Goal: Transaction & Acquisition: Purchase product/service

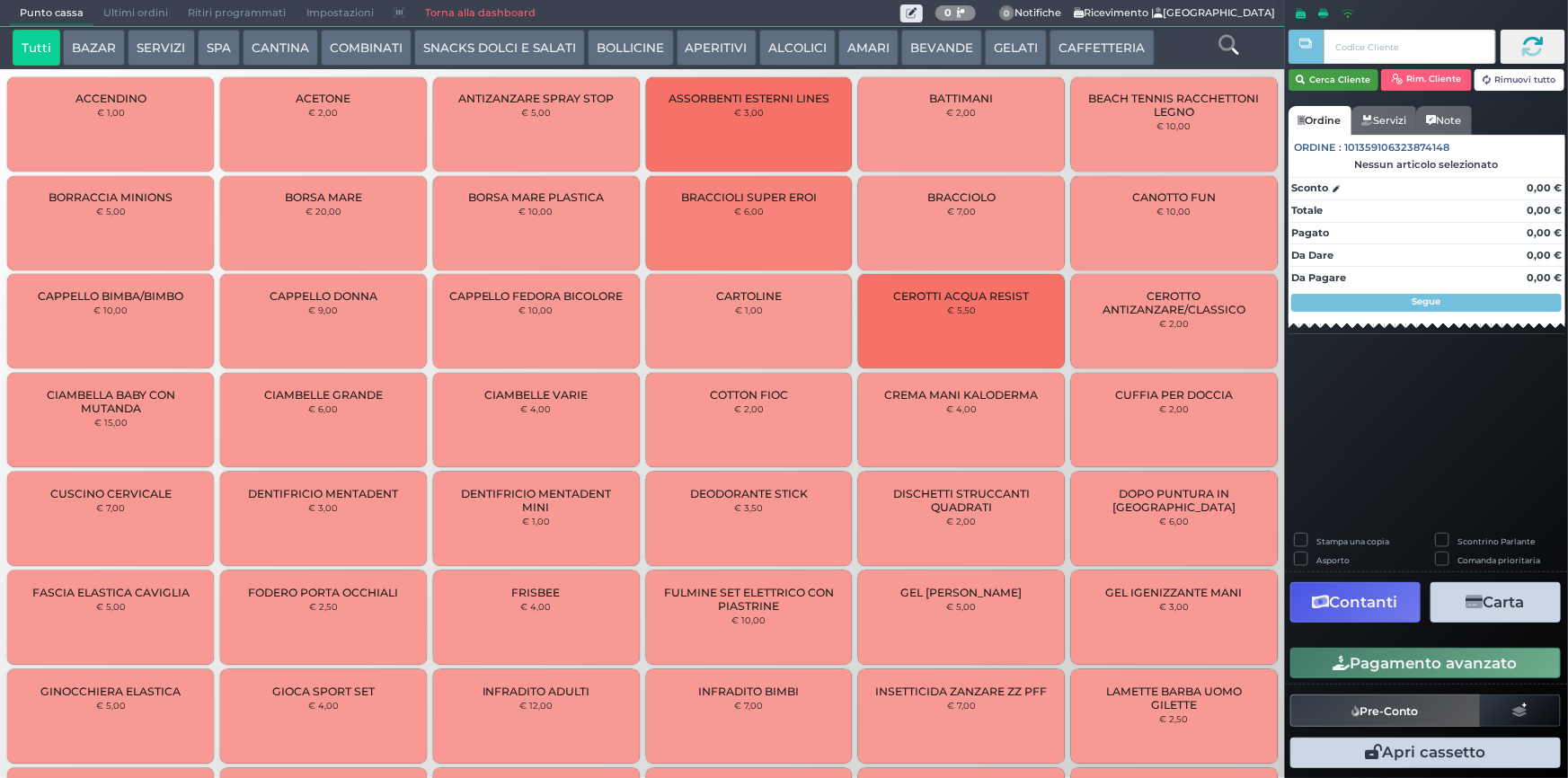
click at [1338, 88] on button "Cerca Cliente" at bounding box center [1334, 79] width 91 height 21
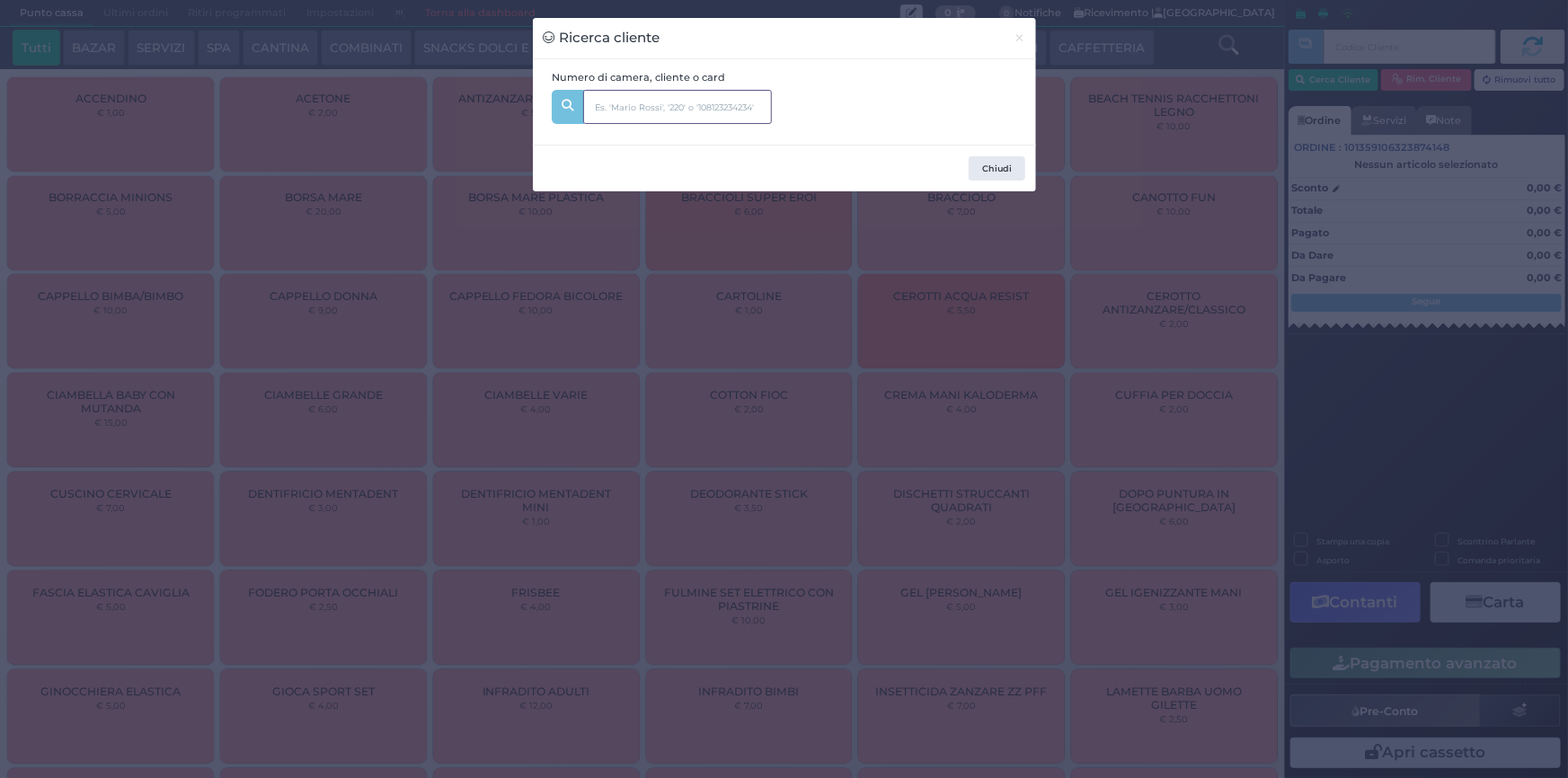
click at [712, 108] on input "text" at bounding box center [678, 106] width 189 height 34
drag, startPoint x: 1019, startPoint y: 36, endPoint x: 929, endPoint y: 0, distance: 96.9
click at [1018, 36] on span "×" at bounding box center [1019, 38] width 12 height 19
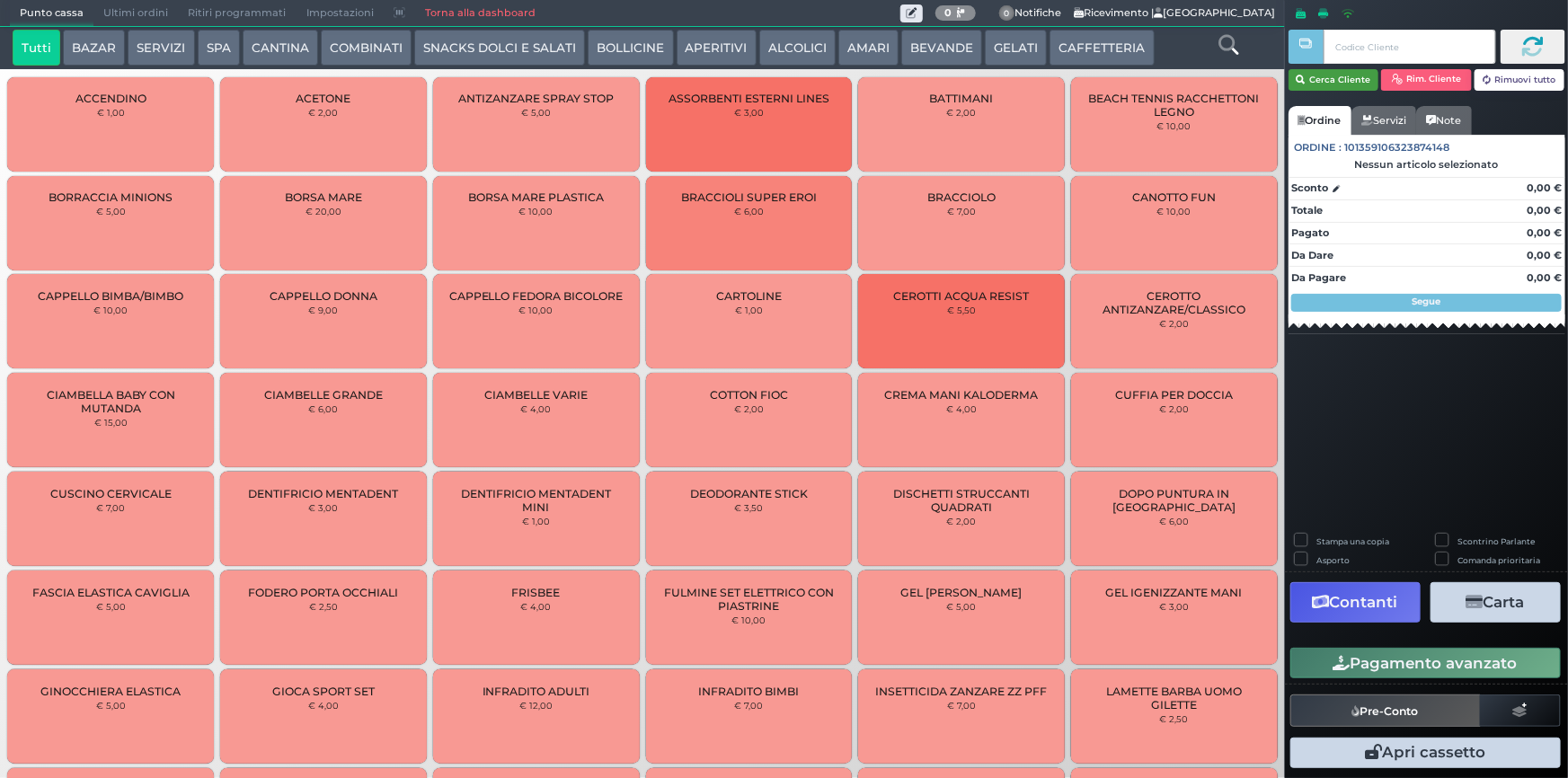
click at [1345, 81] on button "Cerca Cliente" at bounding box center [1334, 79] width 91 height 21
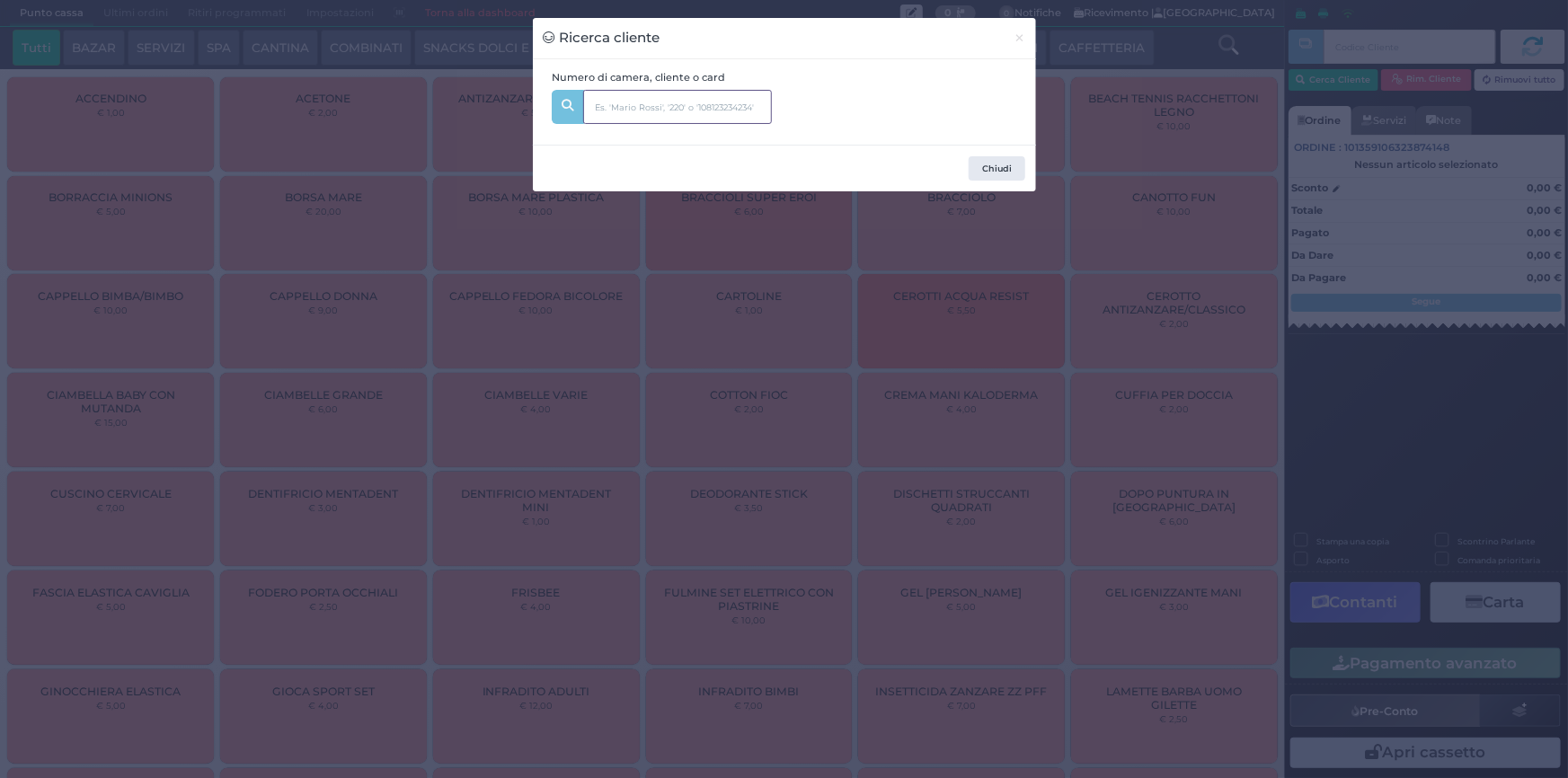
click at [721, 106] on input "text" at bounding box center [678, 106] width 189 height 34
type input "354"
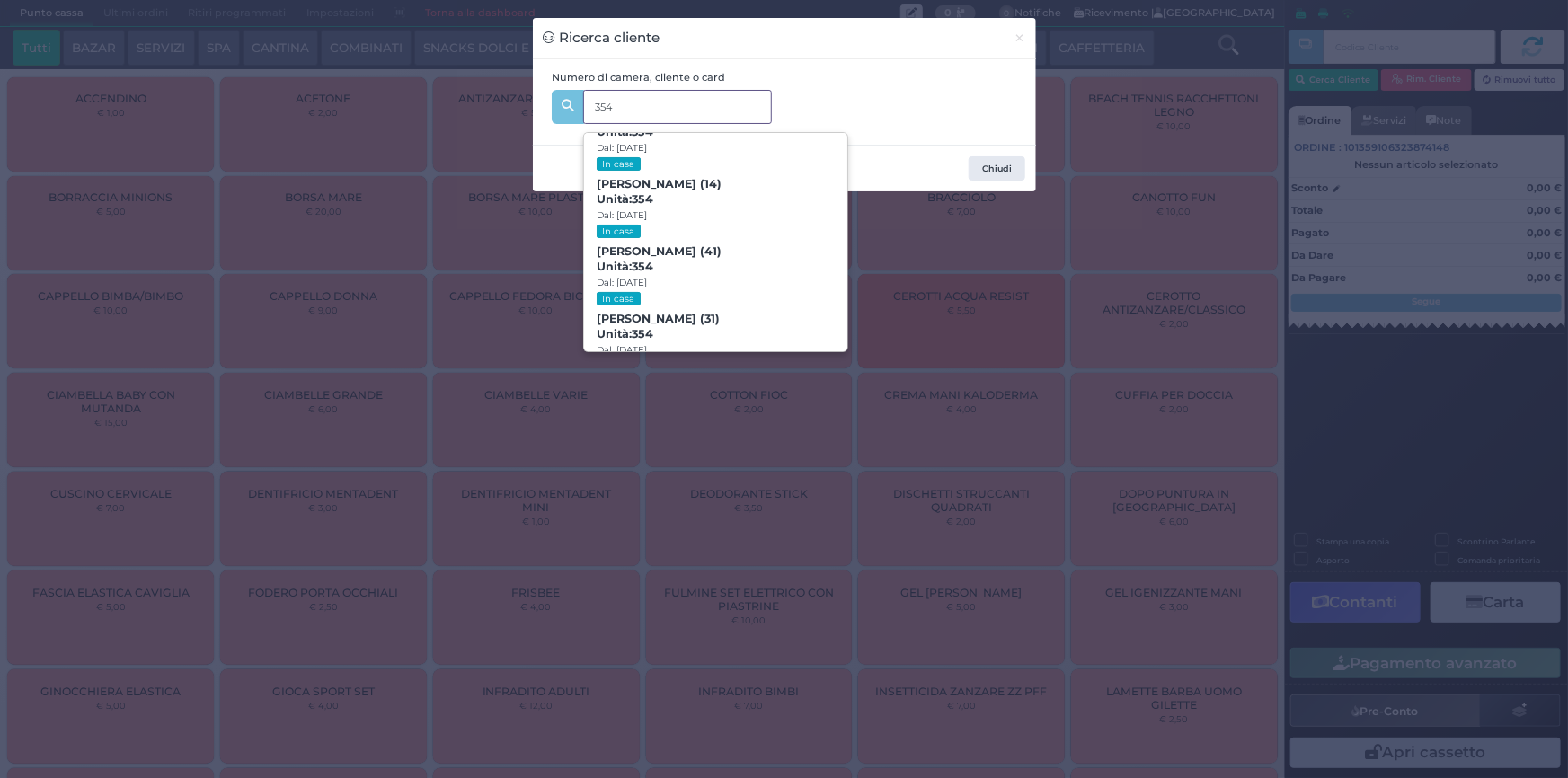
scroll to position [181, 0]
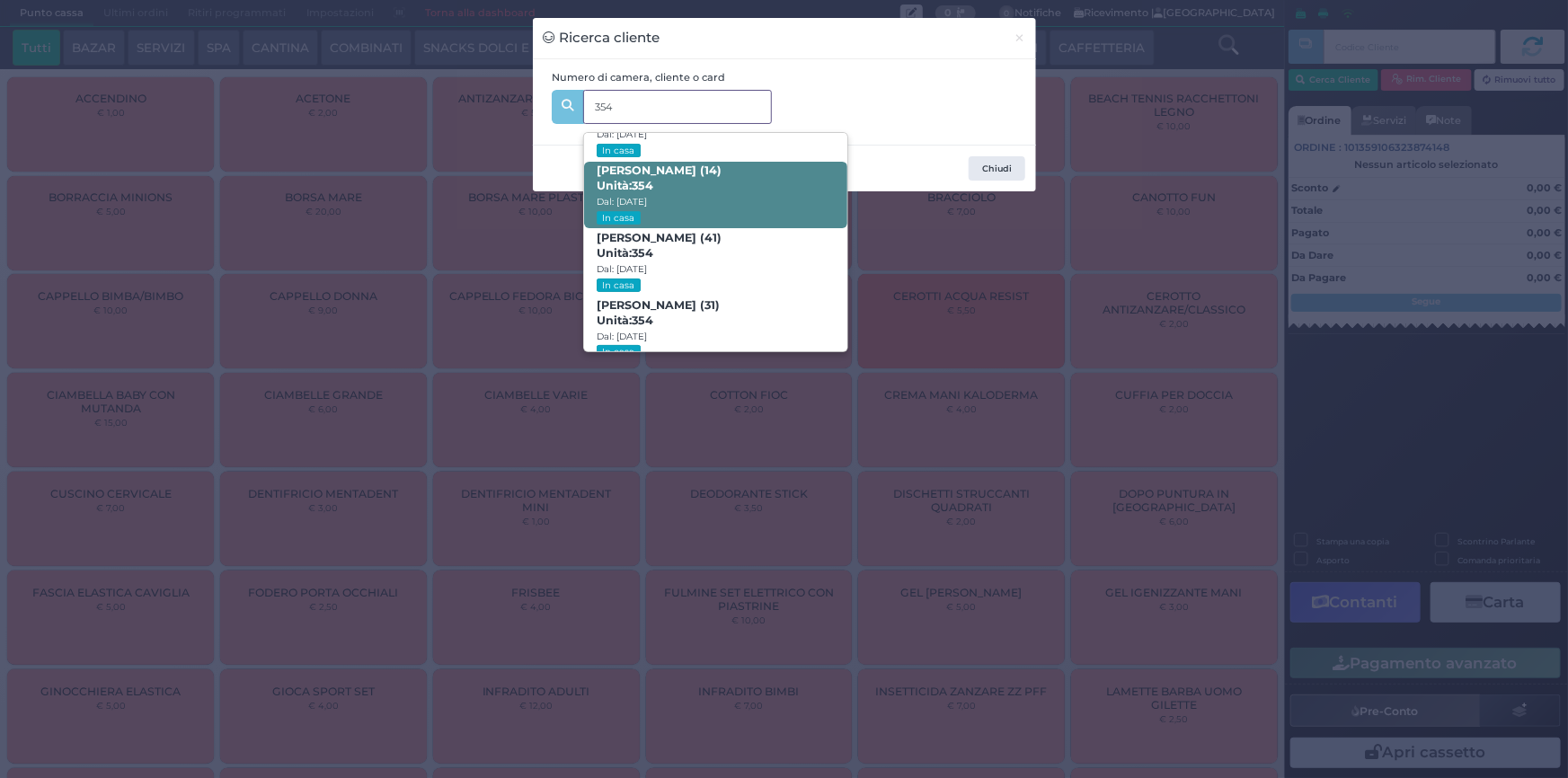
click at [761, 171] on span "Giulia Arena (14) Unità: 354 Dal: 30/08/2025 In casa" at bounding box center [716, 195] width 263 height 68
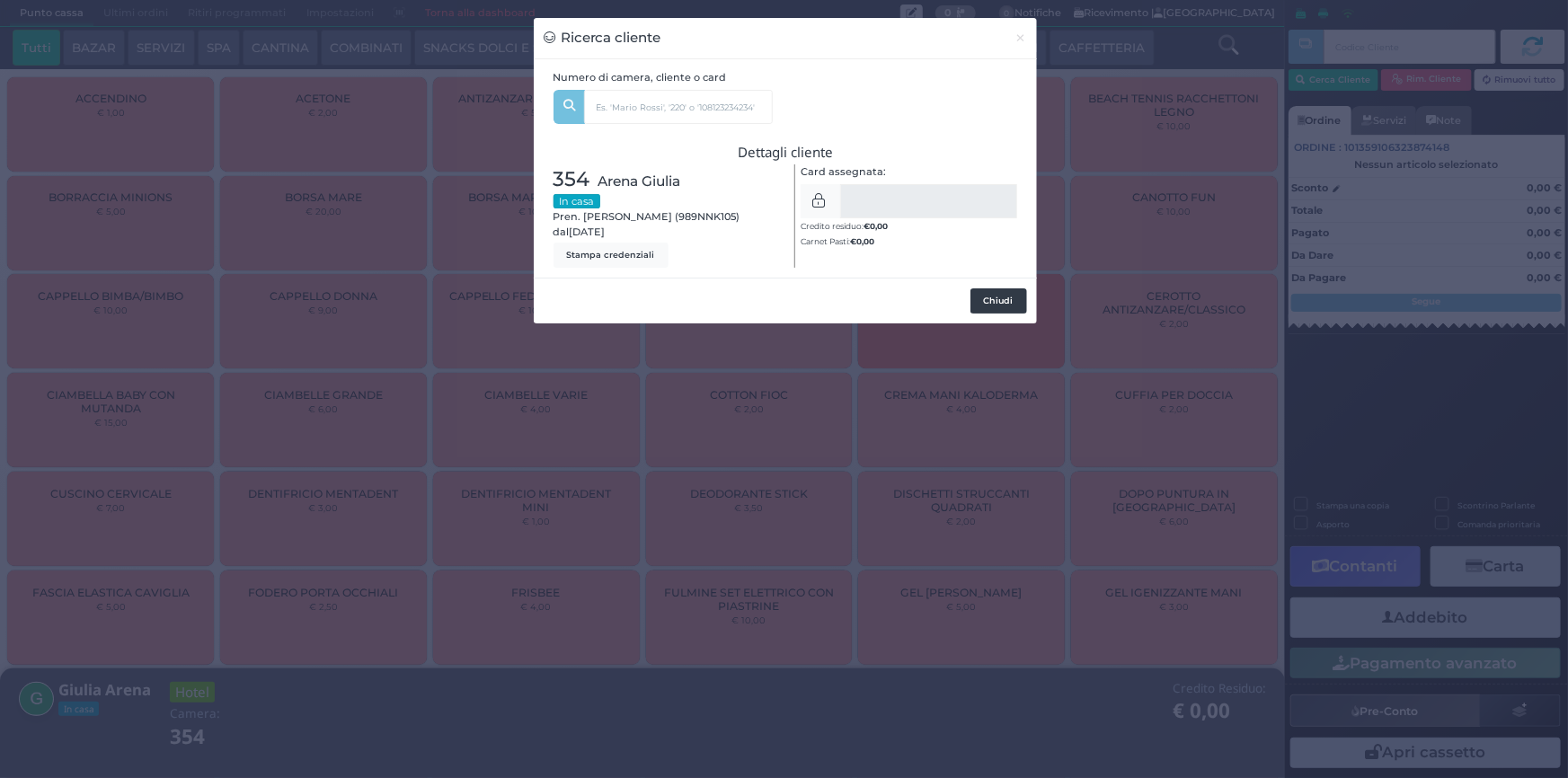
click at [1016, 298] on button "Chiudi" at bounding box center [999, 301] width 56 height 25
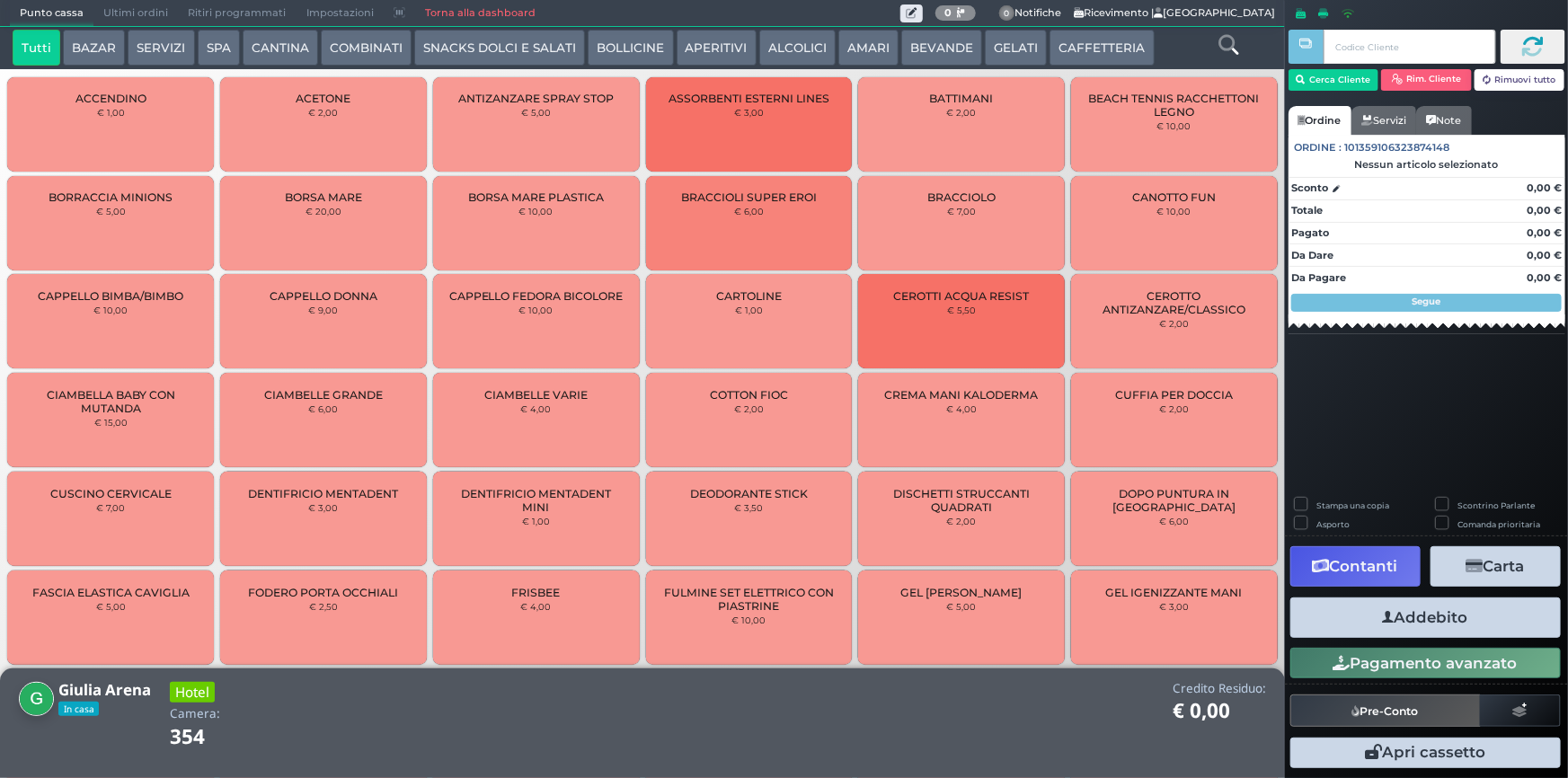
click at [155, 44] on button "SERVIZI" at bounding box center [161, 47] width 67 height 36
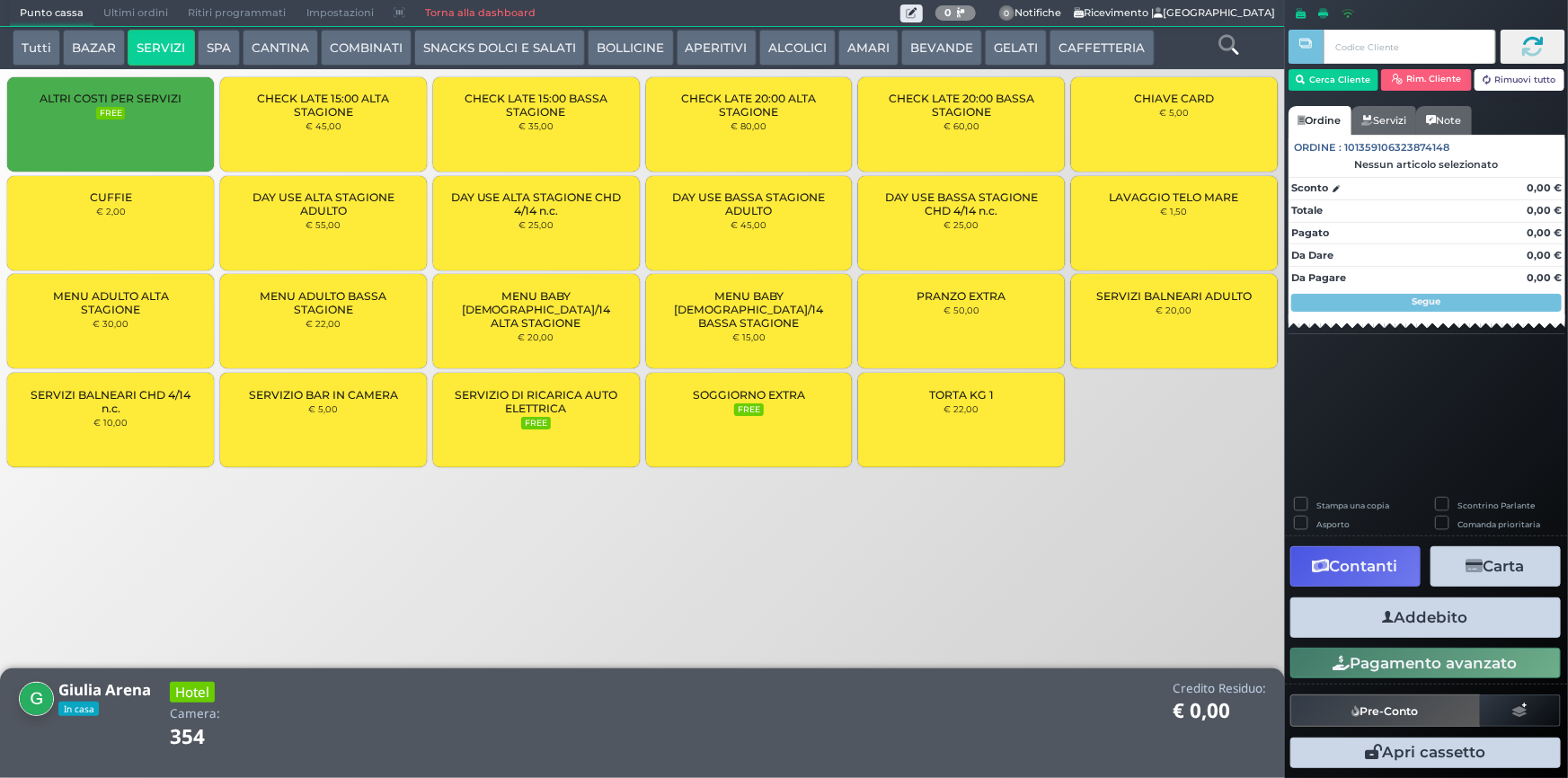
click at [153, 227] on div "CUFFIE € 2,00" at bounding box center [110, 223] width 207 height 94
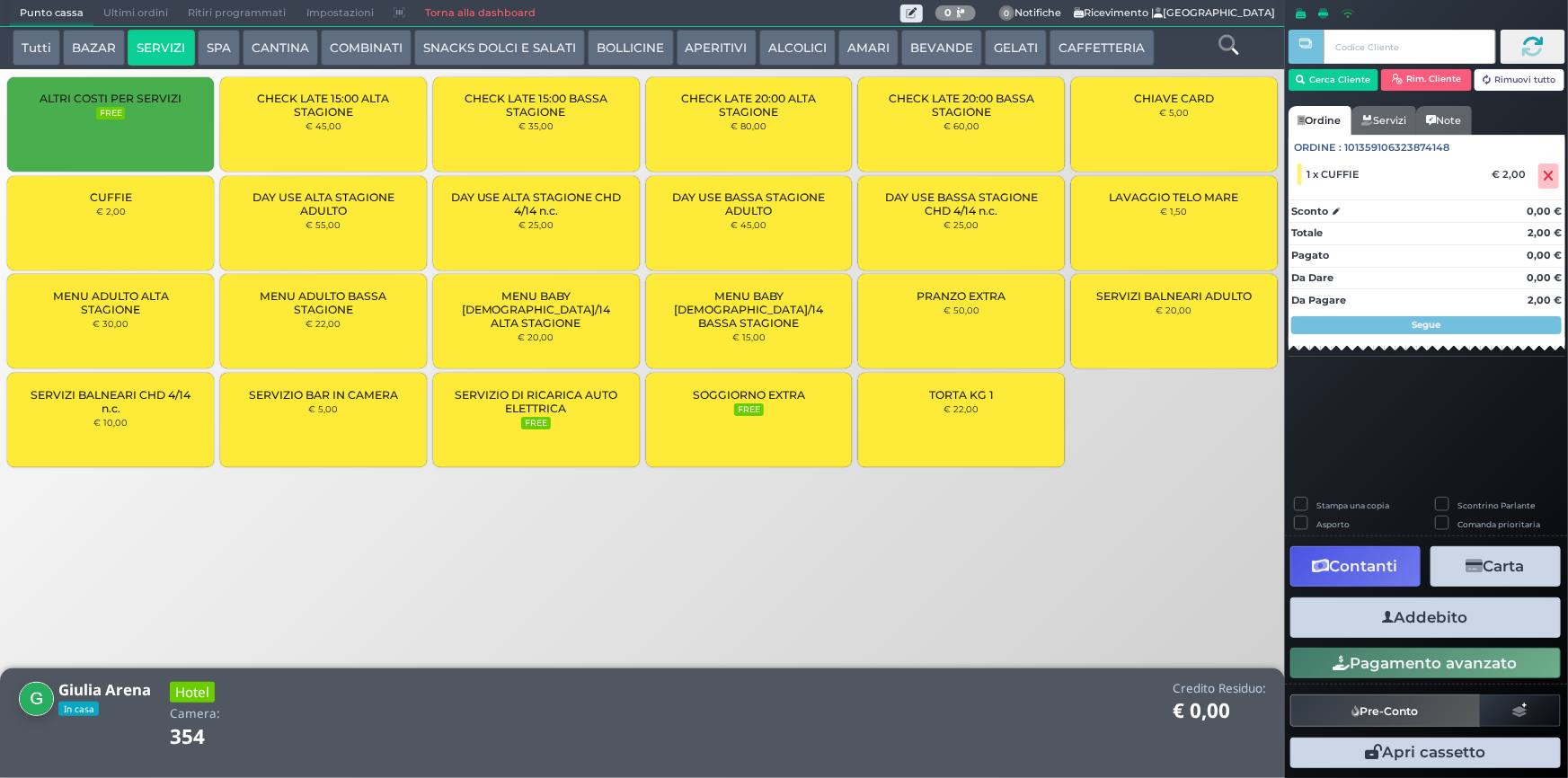
click at [1371, 586] on button "Contanti" at bounding box center [1355, 567] width 131 height 41
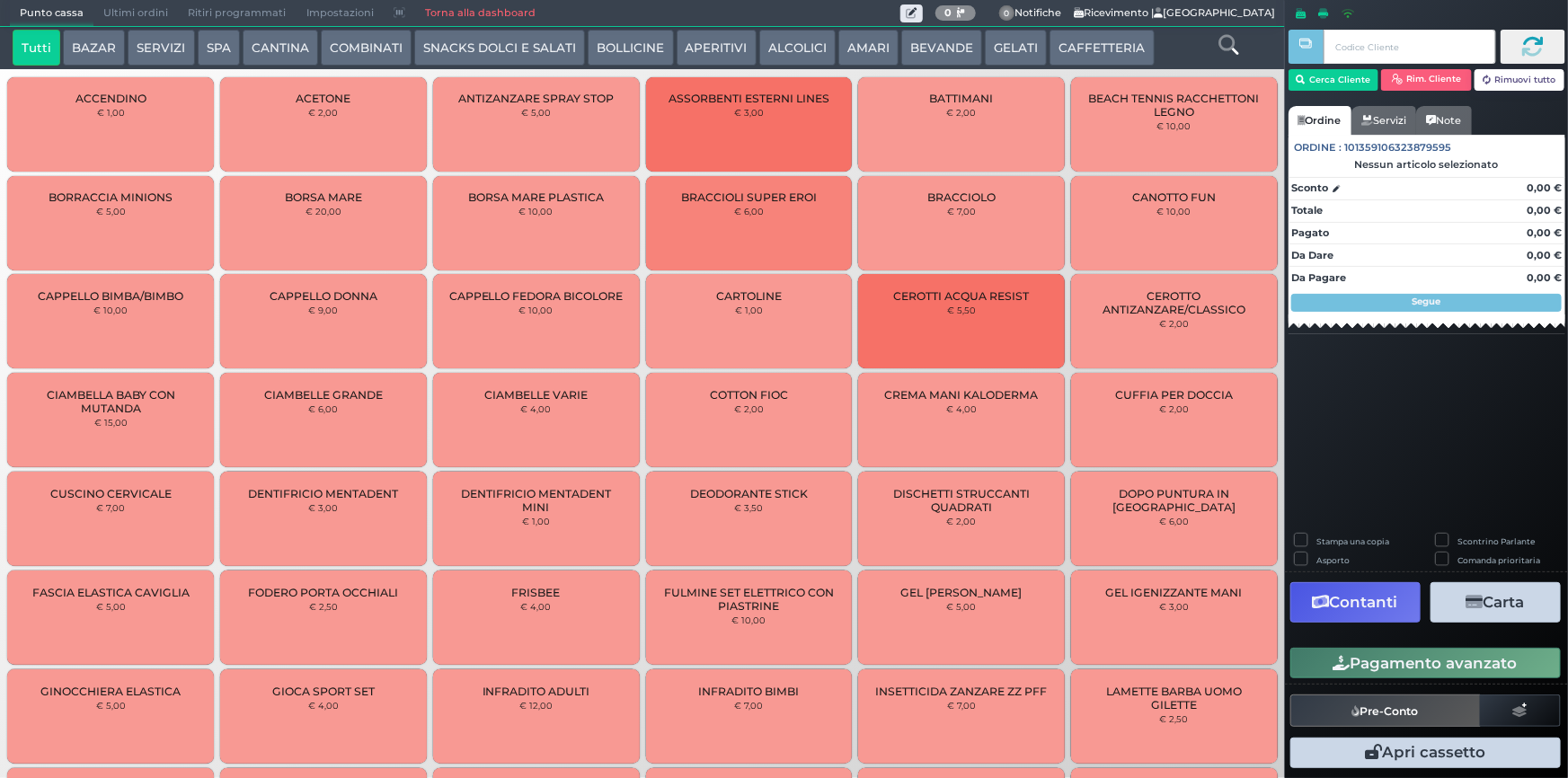
click at [154, 15] on span "Ultimi ordini" at bounding box center [136, 14] width 84 height 25
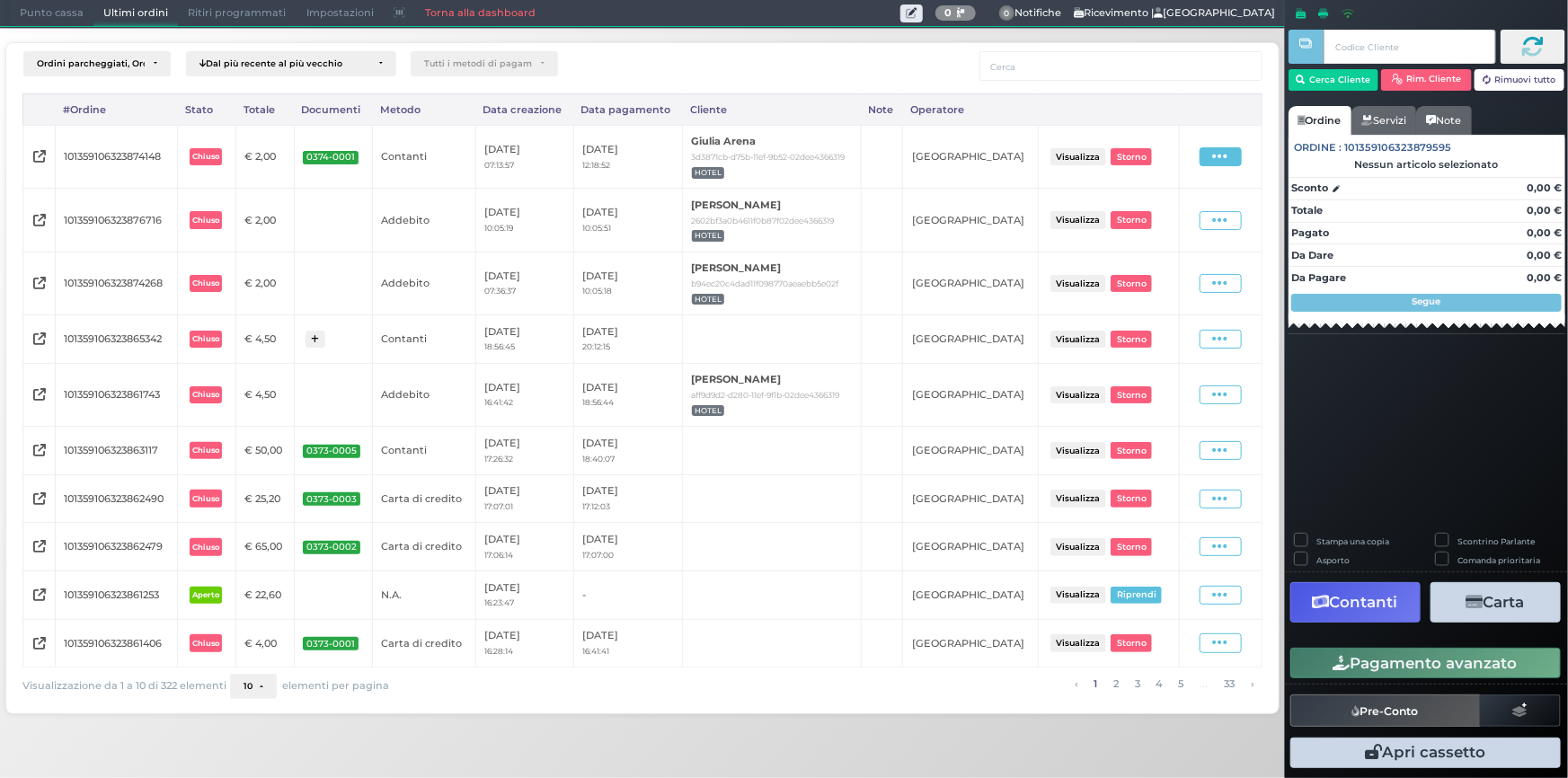
click at [1236, 159] on span at bounding box center [1221, 156] width 43 height 18
click at [1195, 208] on span "Ristampa Pre-Conto" at bounding box center [1182, 209] width 74 height 31
click at [56, 16] on span "Punto cassa" at bounding box center [51, 14] width 83 height 25
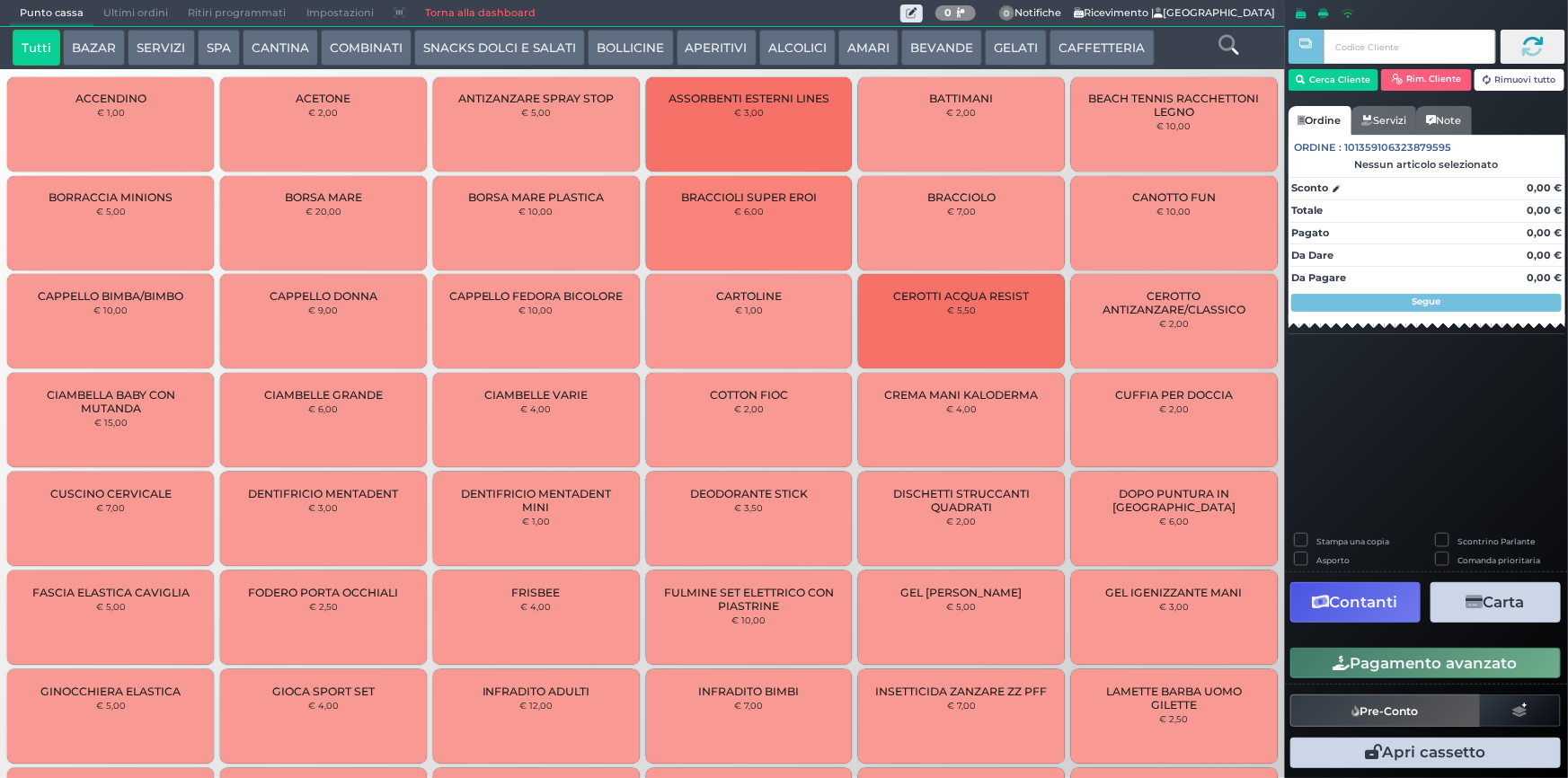
click at [92, 47] on button "BAZAR" at bounding box center [94, 47] width 62 height 36
click at [162, 41] on button "SERVIZI" at bounding box center [161, 47] width 67 height 36
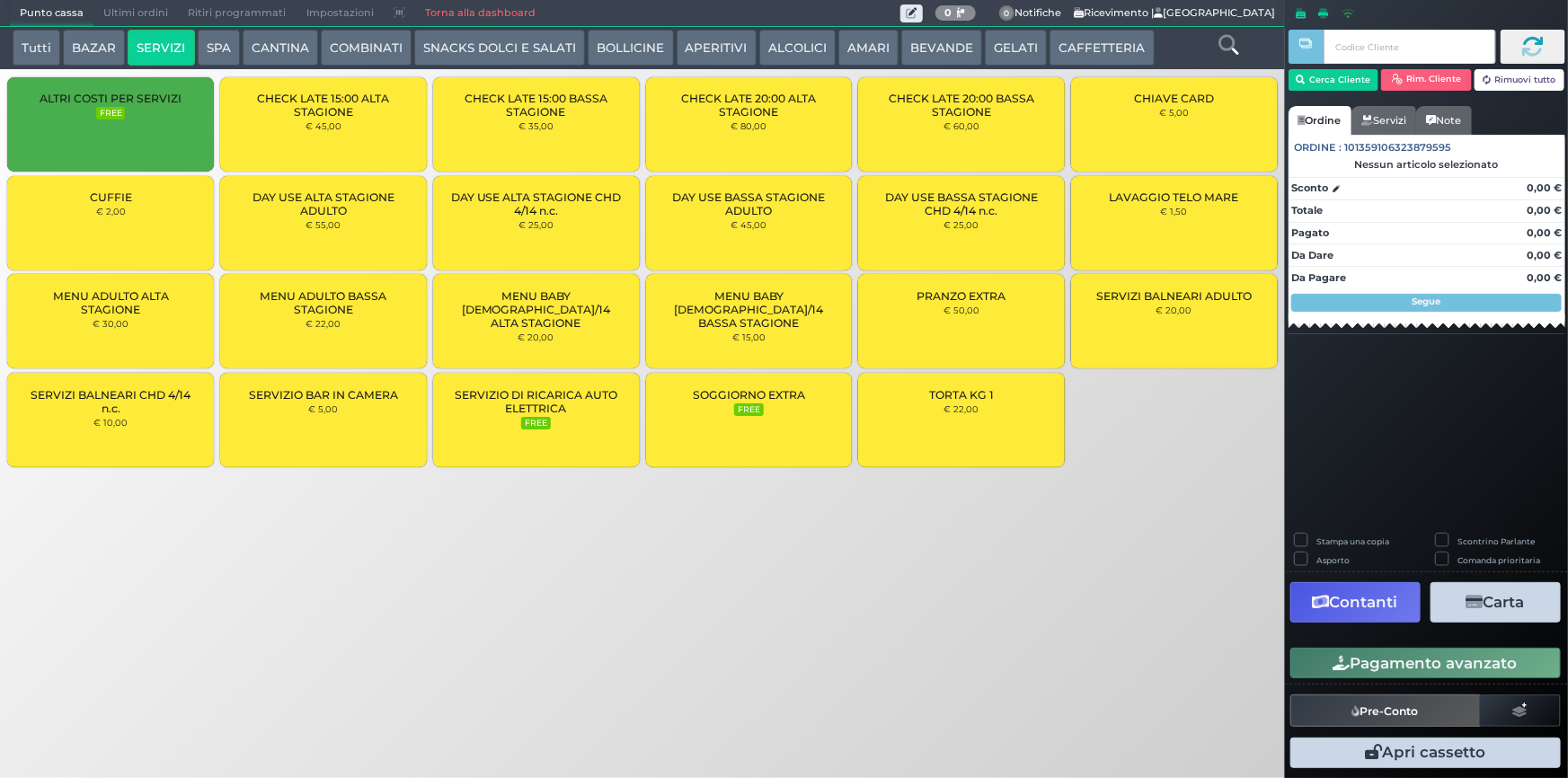
click at [133, 221] on div "CUFFIE € 2,00" at bounding box center [110, 223] width 207 height 94
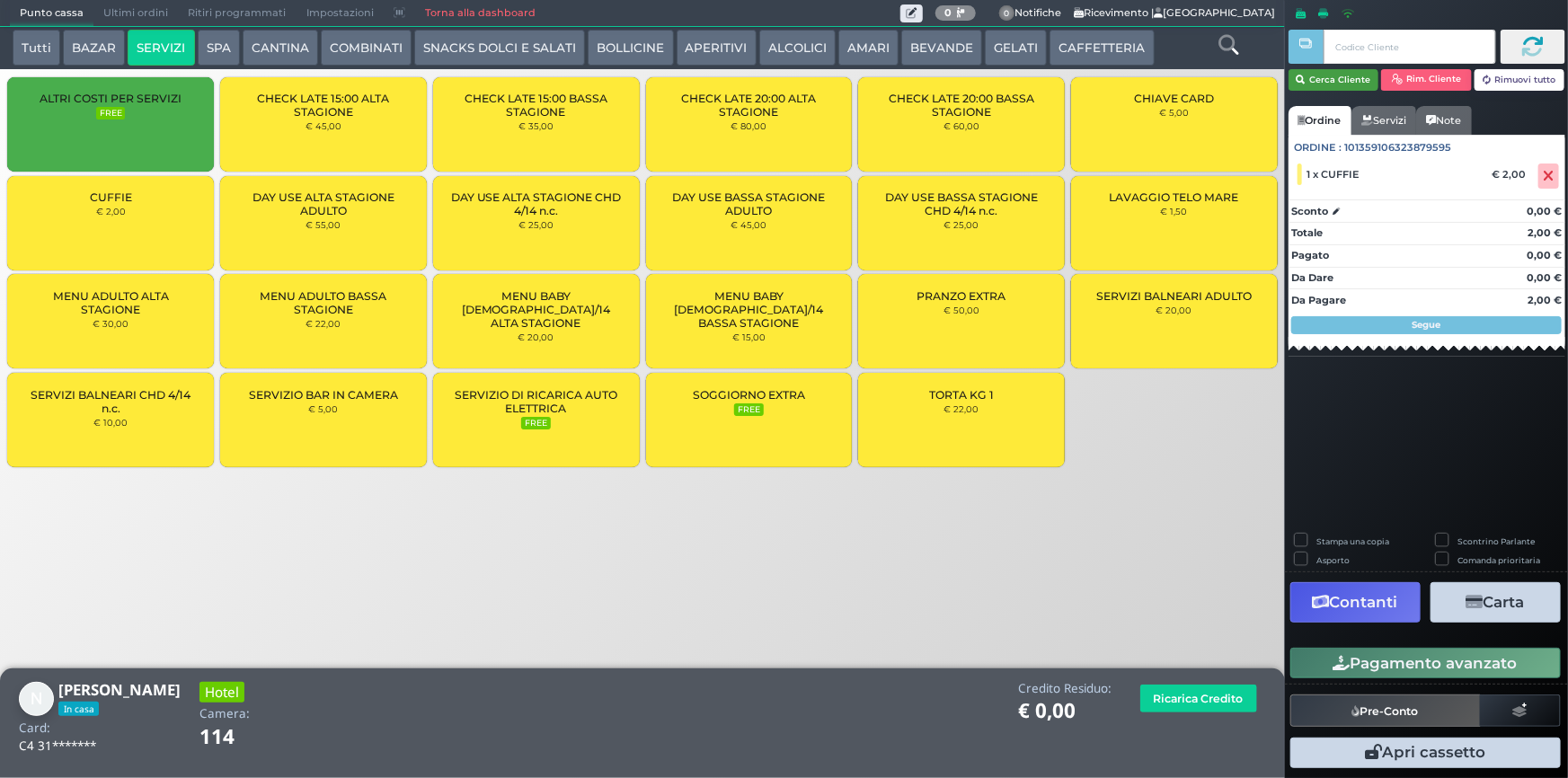
click at [1363, 77] on button "Cerca Cliente" at bounding box center [1334, 79] width 91 height 21
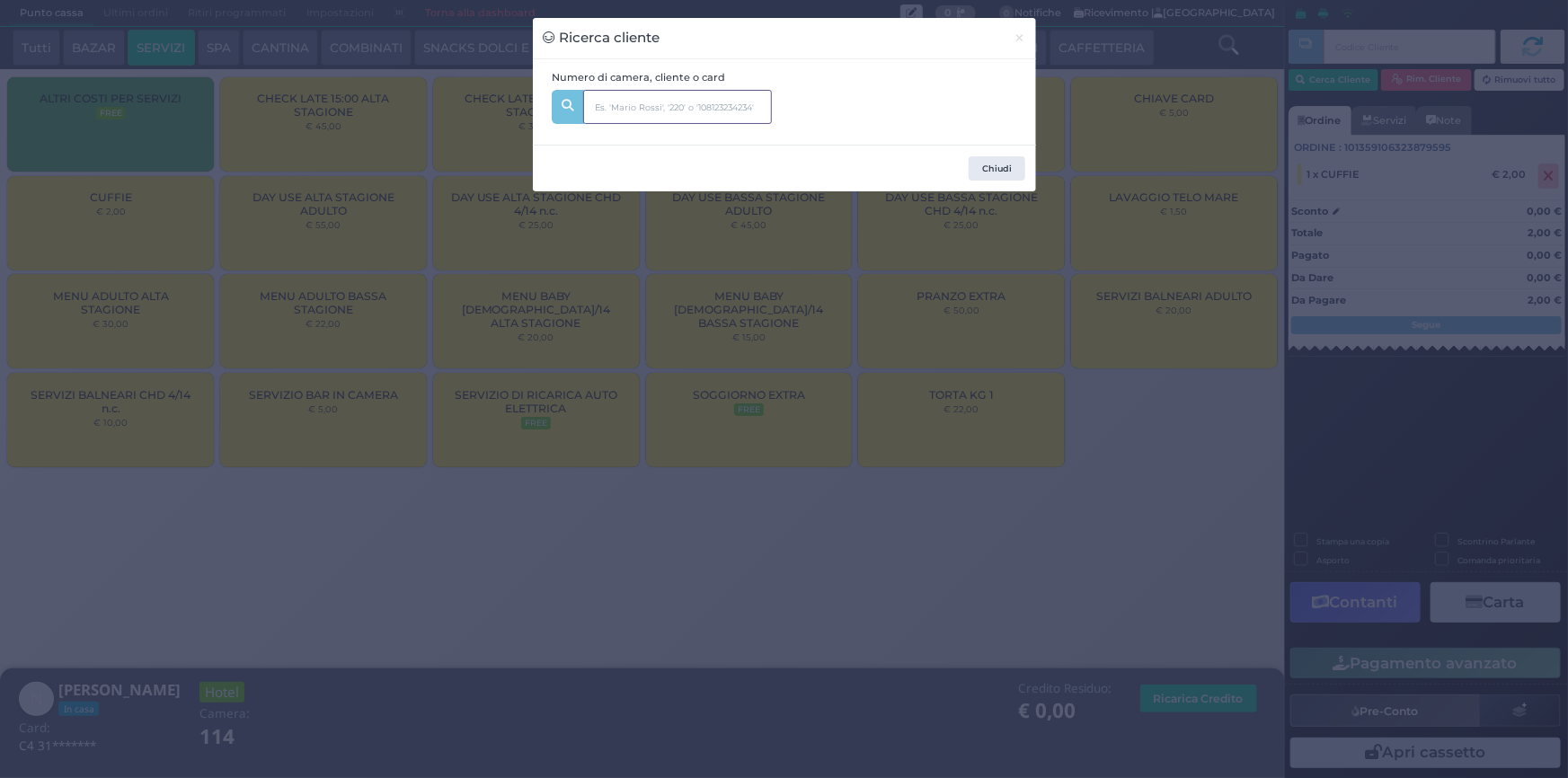
click at [638, 111] on input "text" at bounding box center [678, 106] width 189 height 34
type input "114"
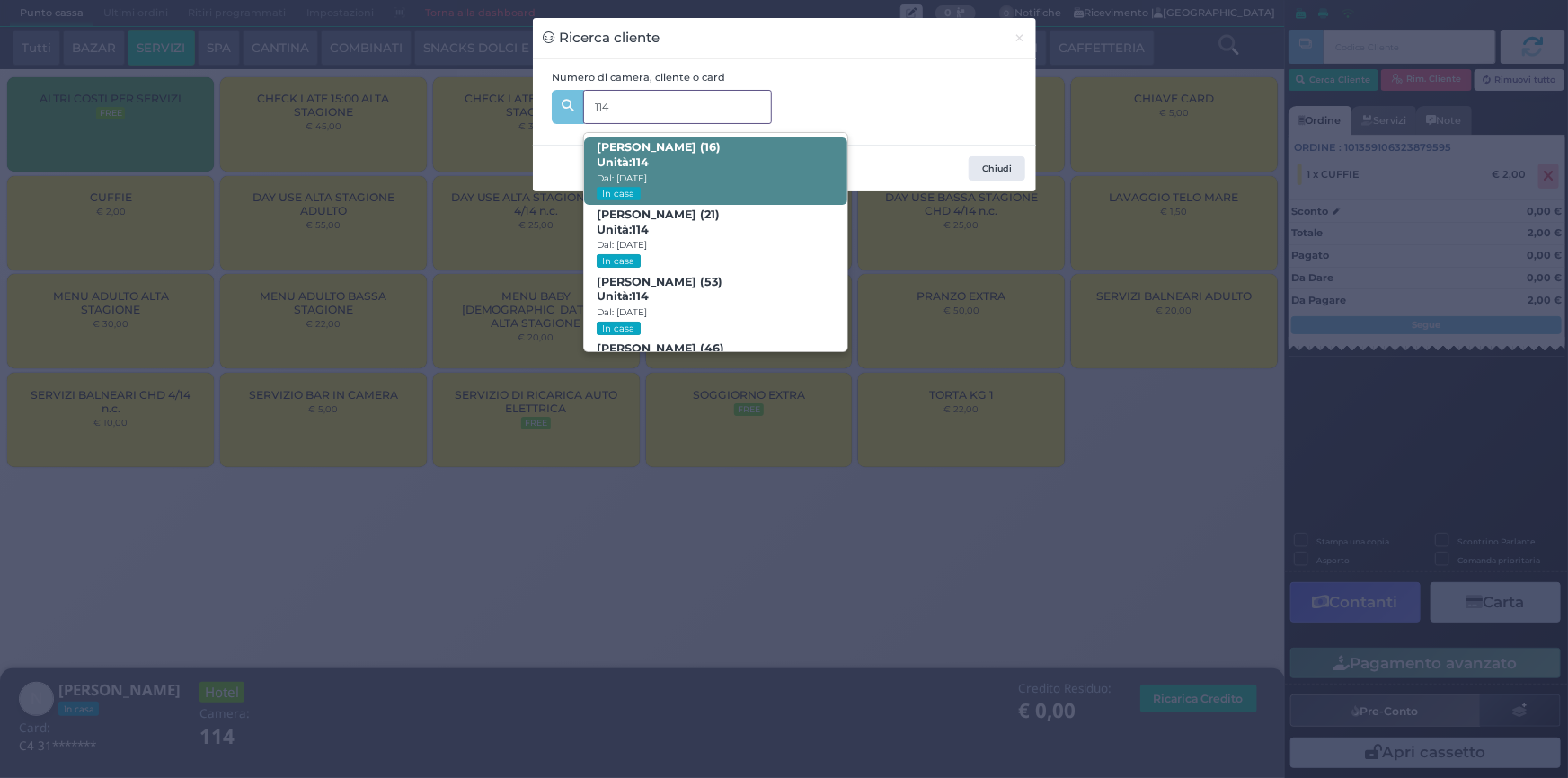
click at [751, 178] on span "[PERSON_NAME] (16) Unità: 114 Dal: [DATE] In casa" at bounding box center [716, 171] width 263 height 68
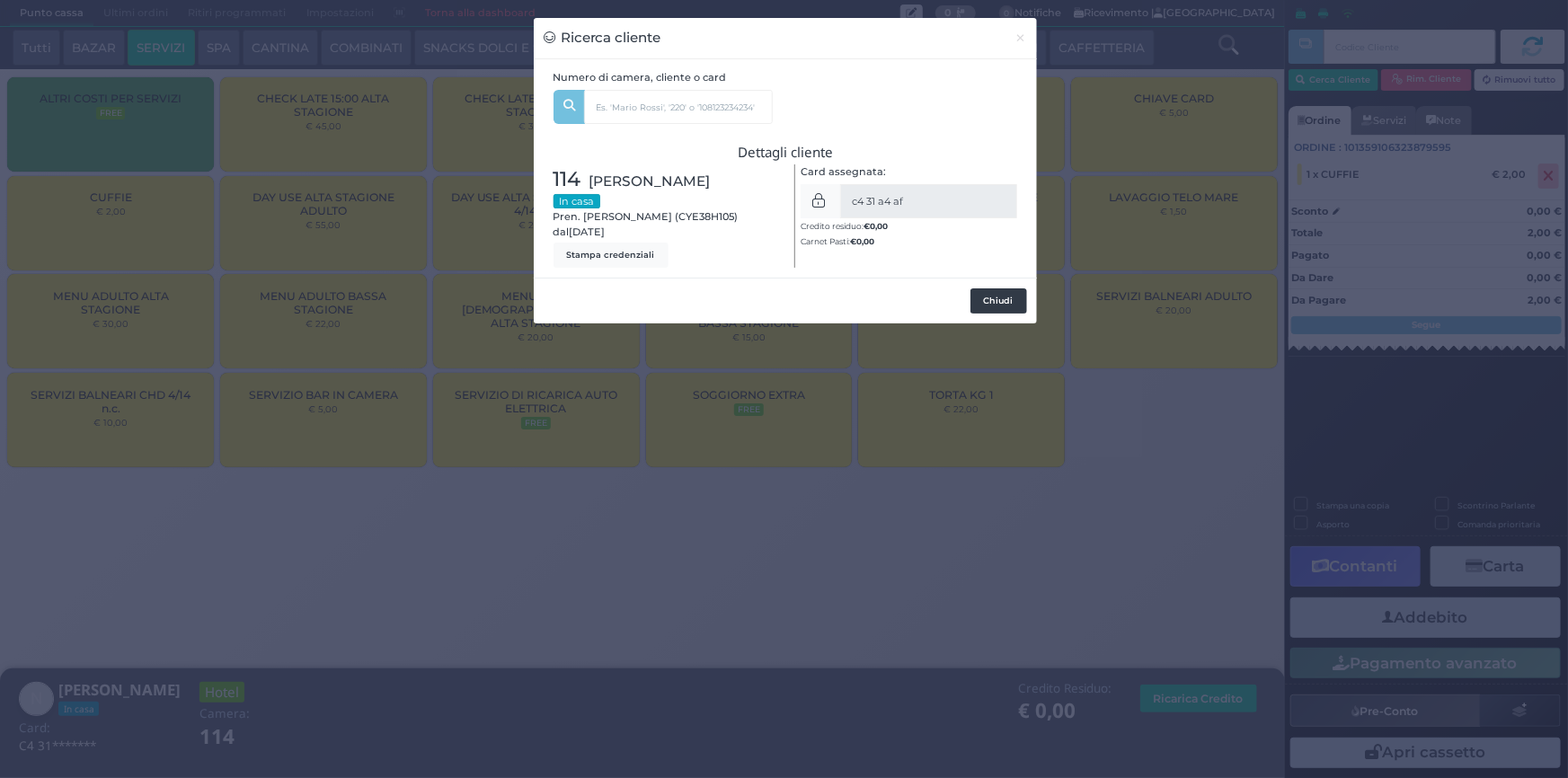
click at [998, 295] on button "Chiudi" at bounding box center [999, 301] width 56 height 25
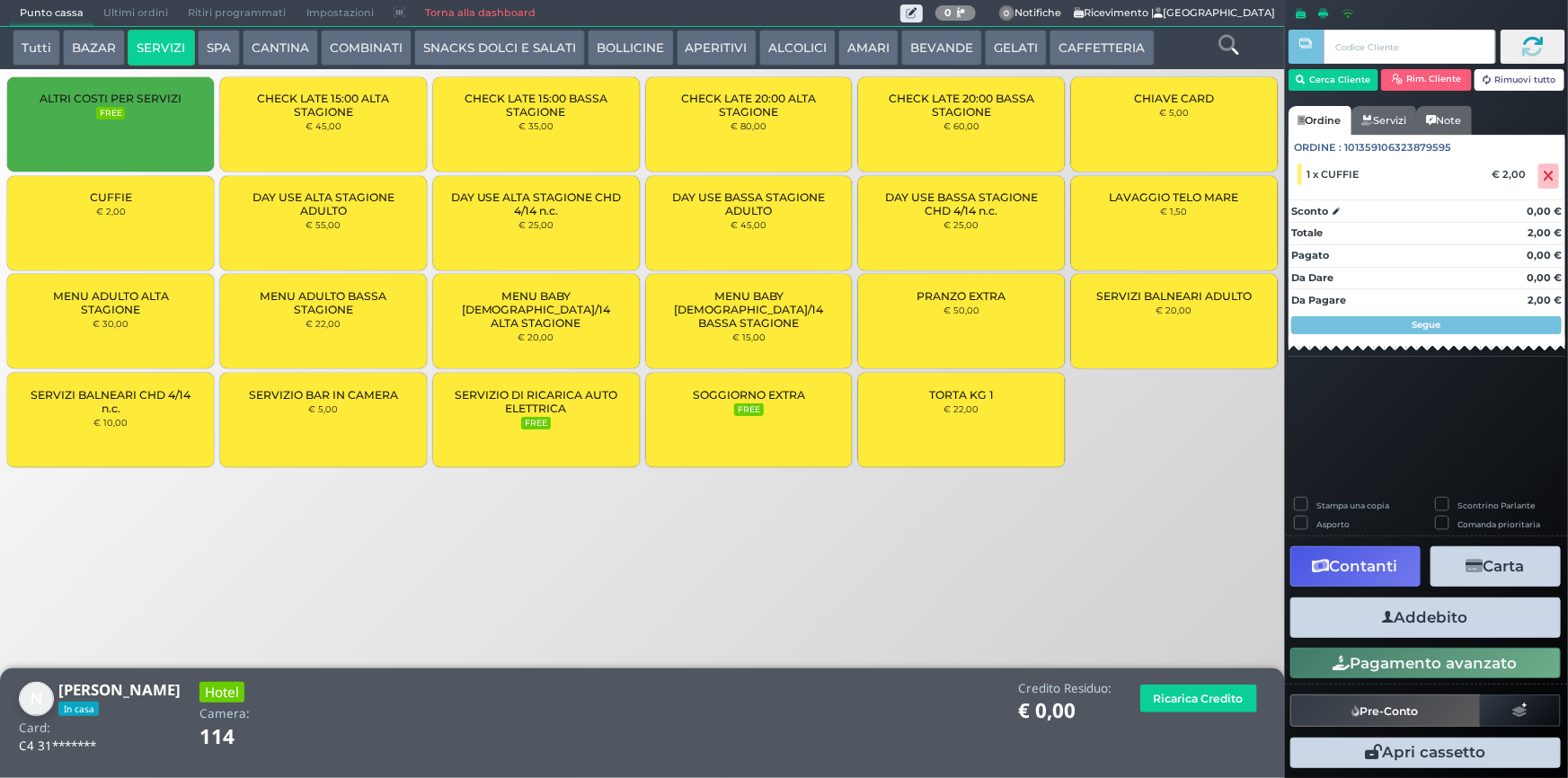
click at [1521, 622] on button "Addebito" at bounding box center [1425, 617] width 270 height 41
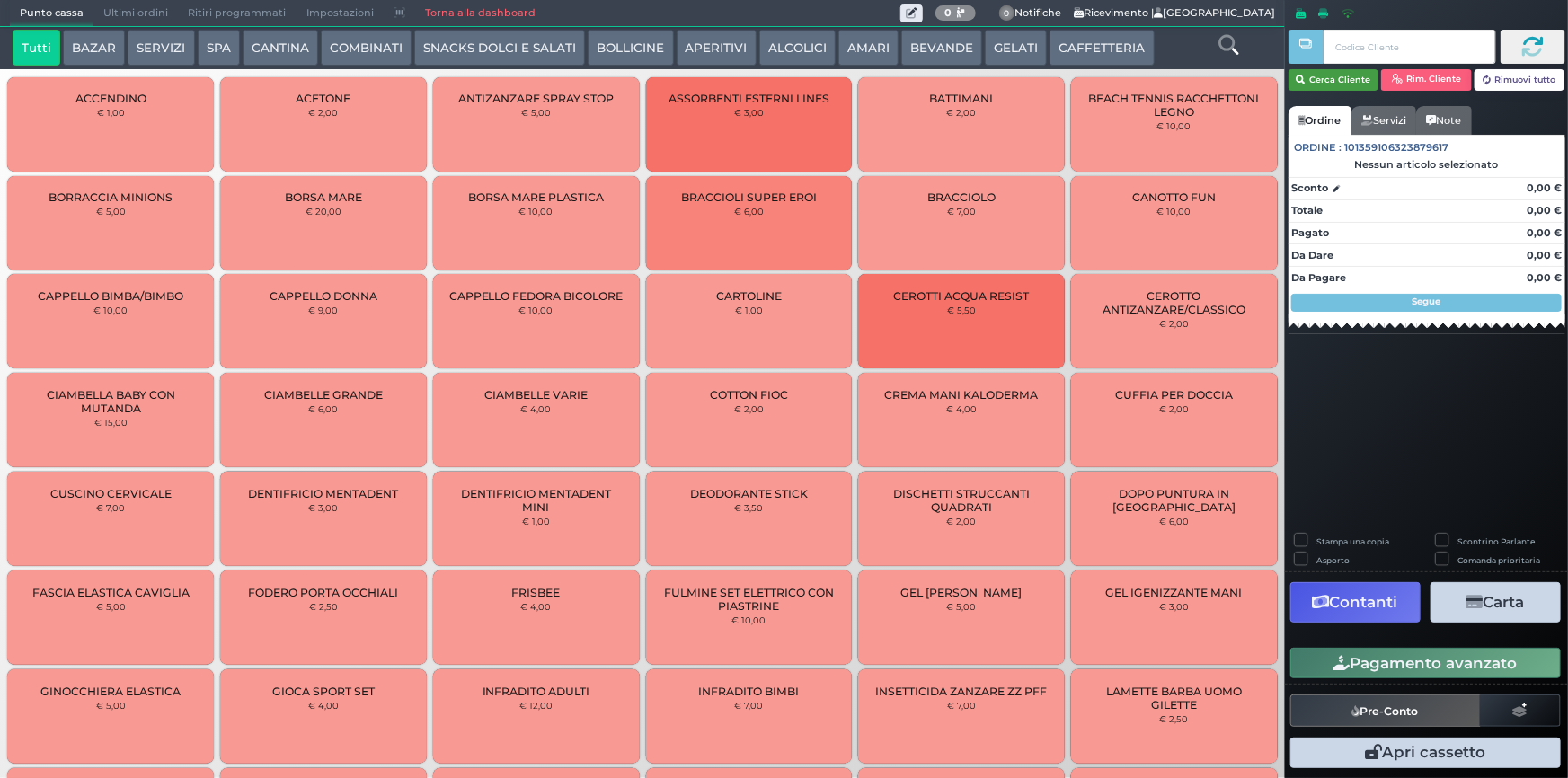
click at [1342, 75] on button "Cerca Cliente" at bounding box center [1334, 79] width 91 height 21
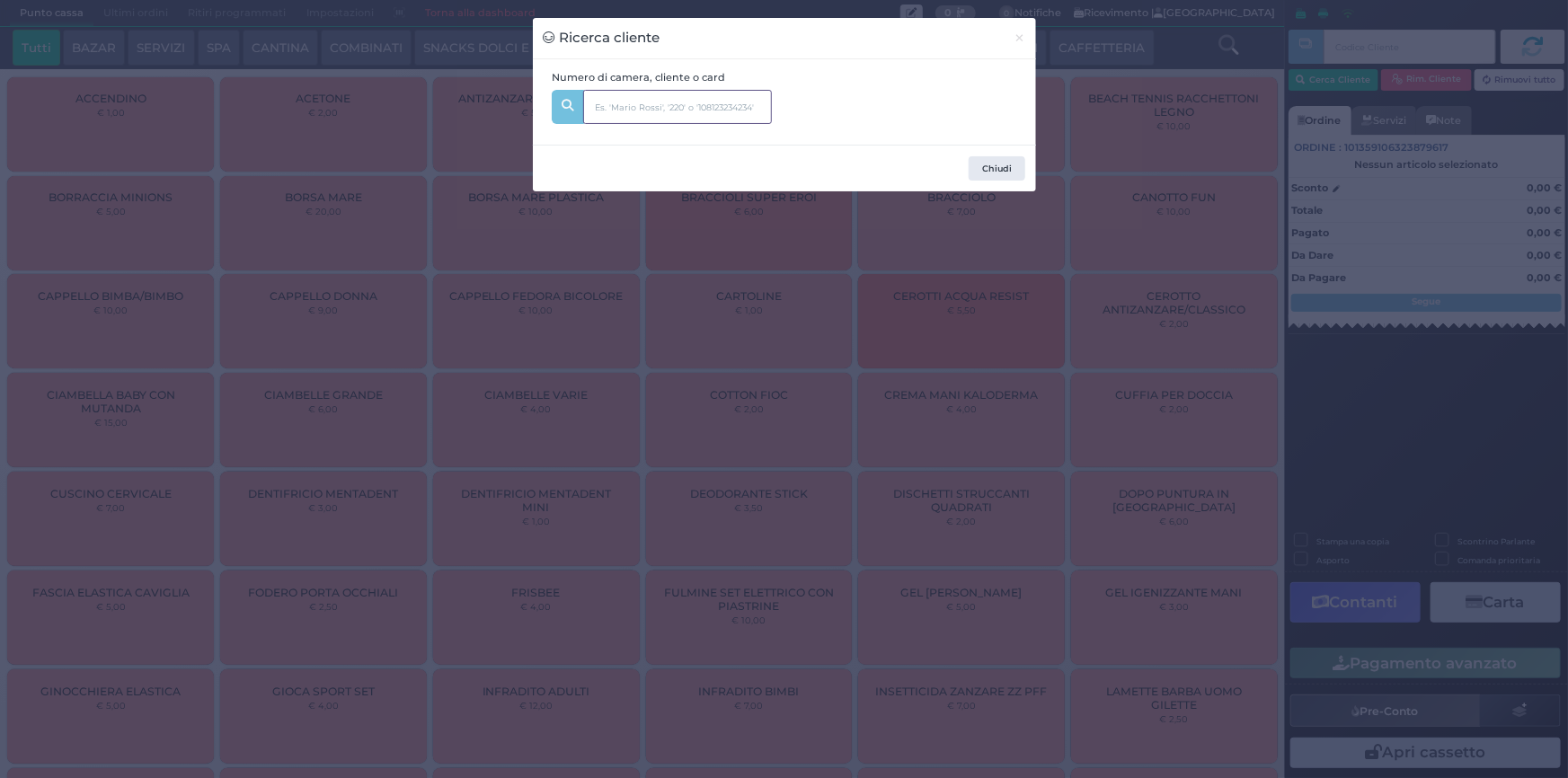
click at [625, 103] on input "text" at bounding box center [678, 106] width 189 height 34
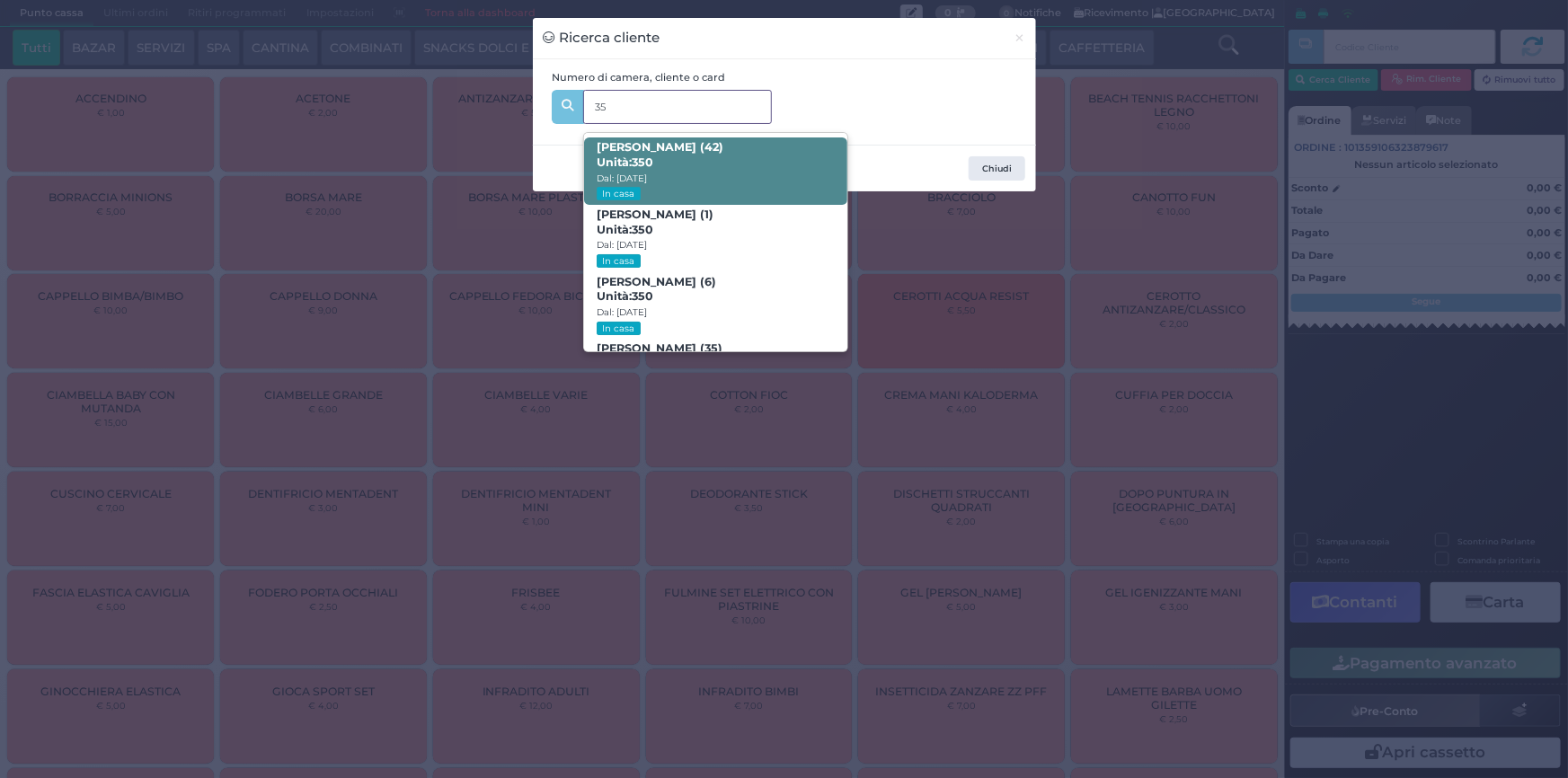
type input "354"
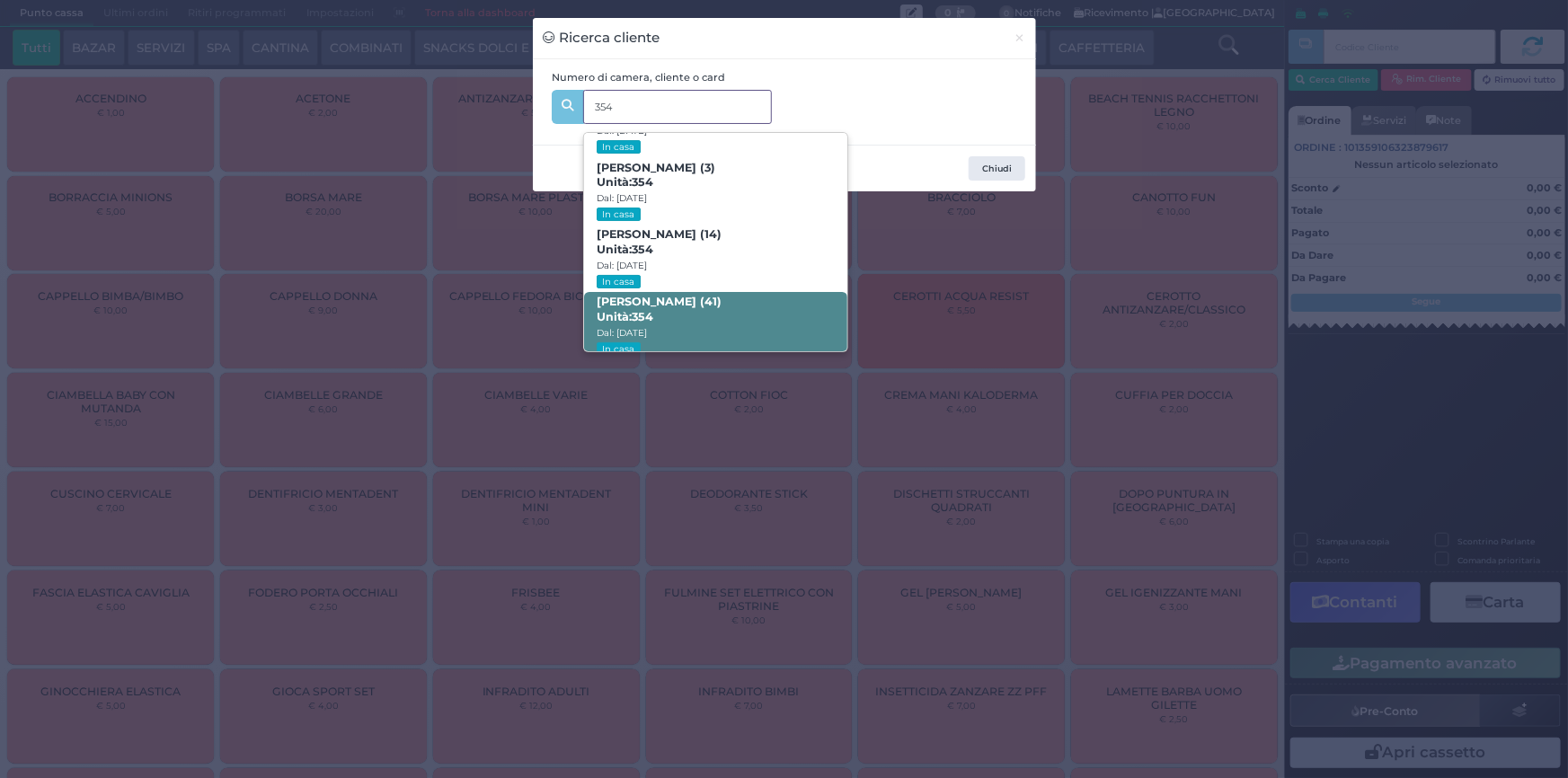
scroll to position [181, 0]
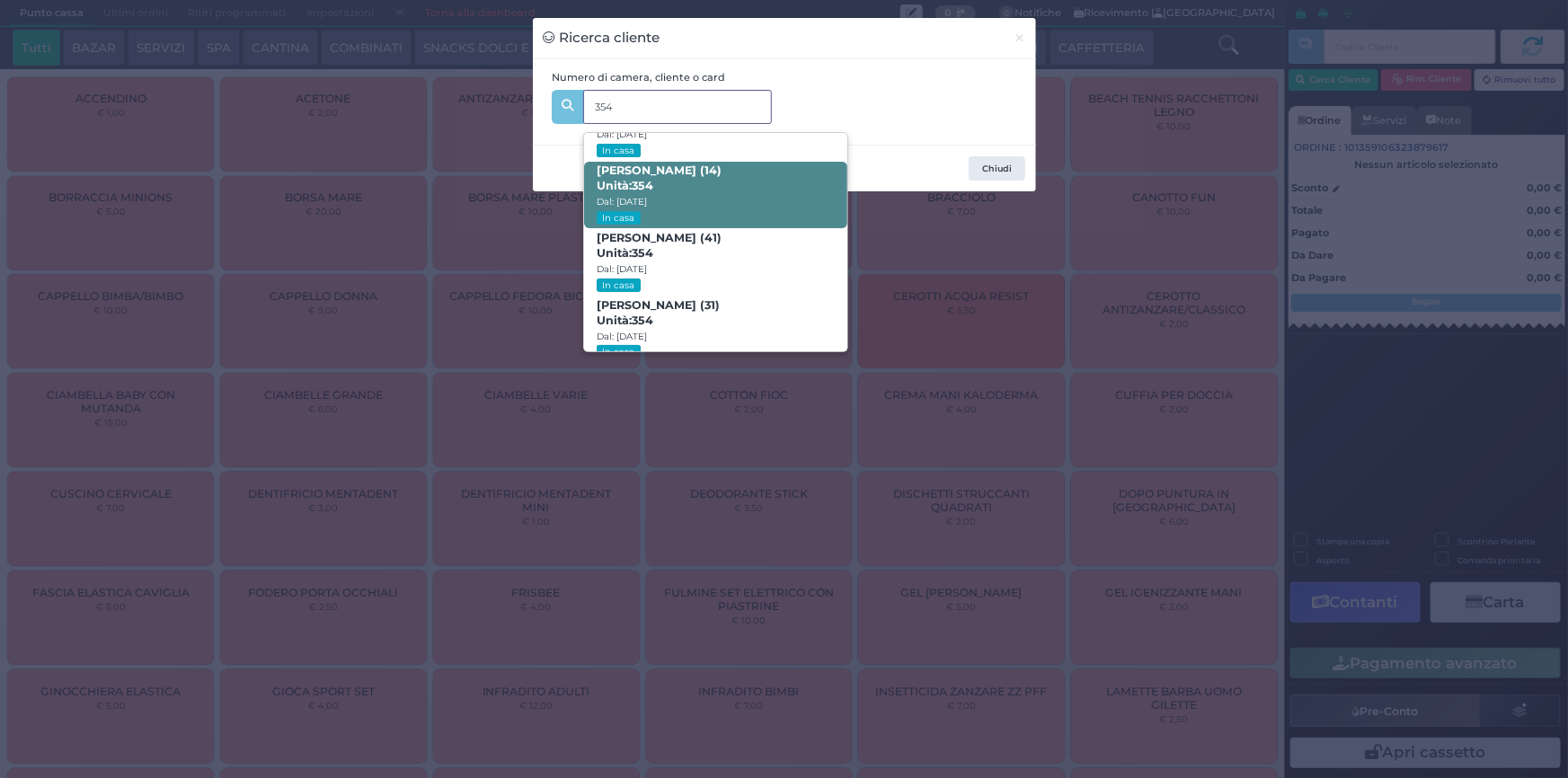
click at [722, 162] on span "Giulia Arena (14) Unità: 354 Dal: 30/08/2025 In casa" at bounding box center [716, 195] width 263 height 68
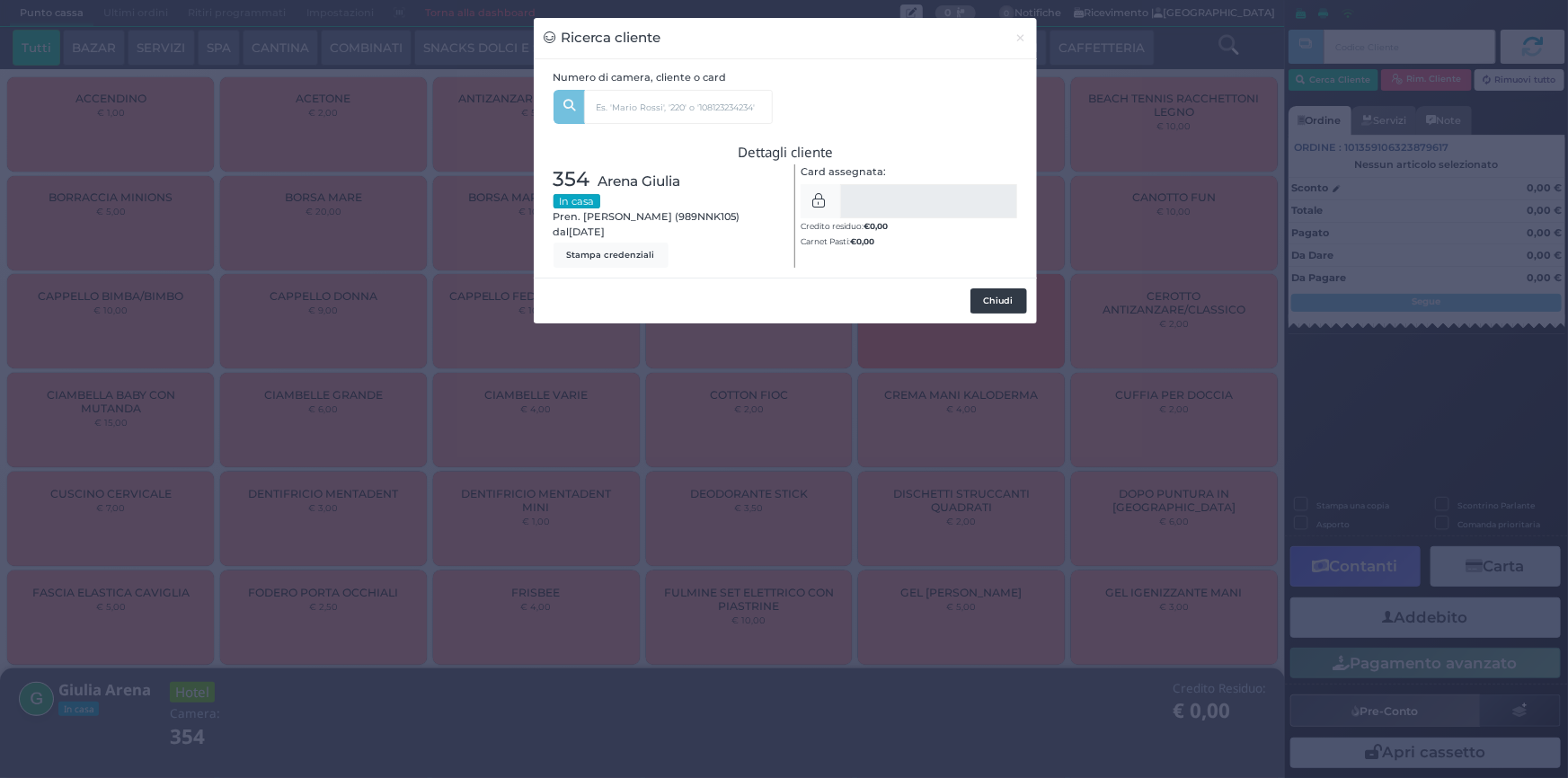
click at [1011, 300] on button "Chiudi" at bounding box center [999, 301] width 56 height 25
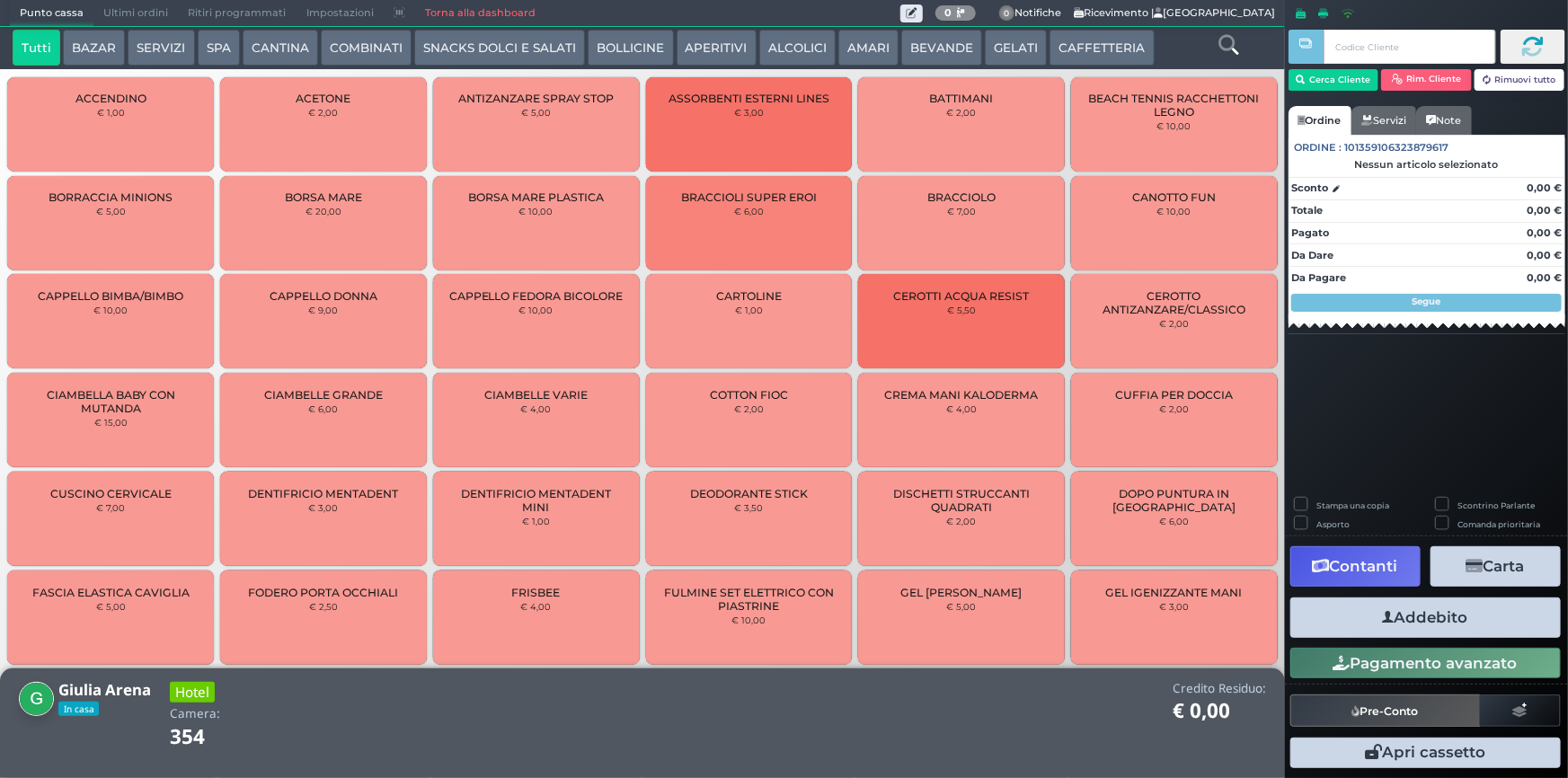
click at [1402, 622] on button "Addebito" at bounding box center [1425, 617] width 270 height 41
click at [151, 43] on button "SERVIZI" at bounding box center [161, 47] width 67 height 36
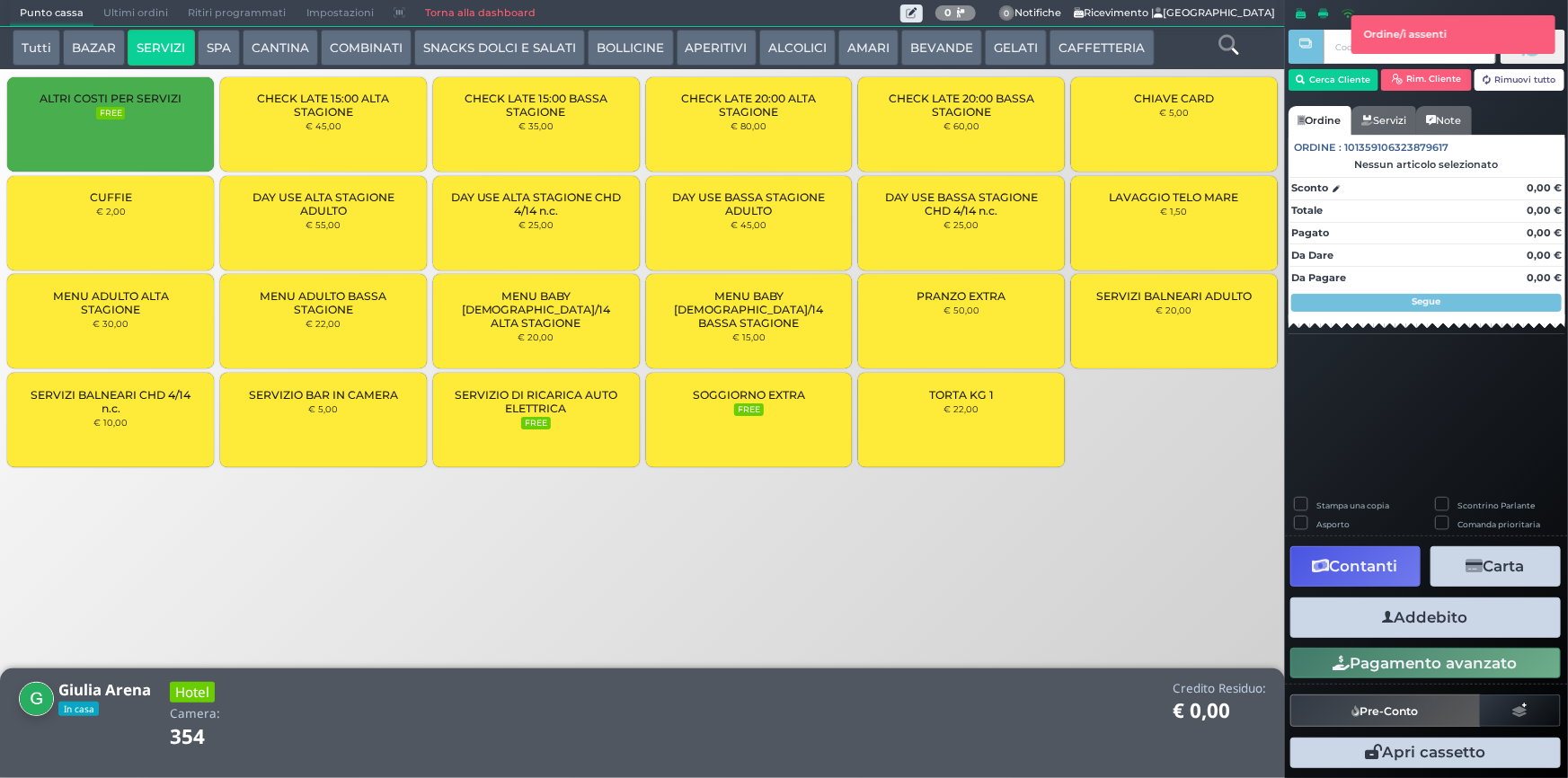
drag, startPoint x: 142, startPoint y: 198, endPoint x: 412, endPoint y: 287, distance: 284.3
click at [142, 199] on div "CUFFIE € 2,00" at bounding box center [110, 223] width 207 height 94
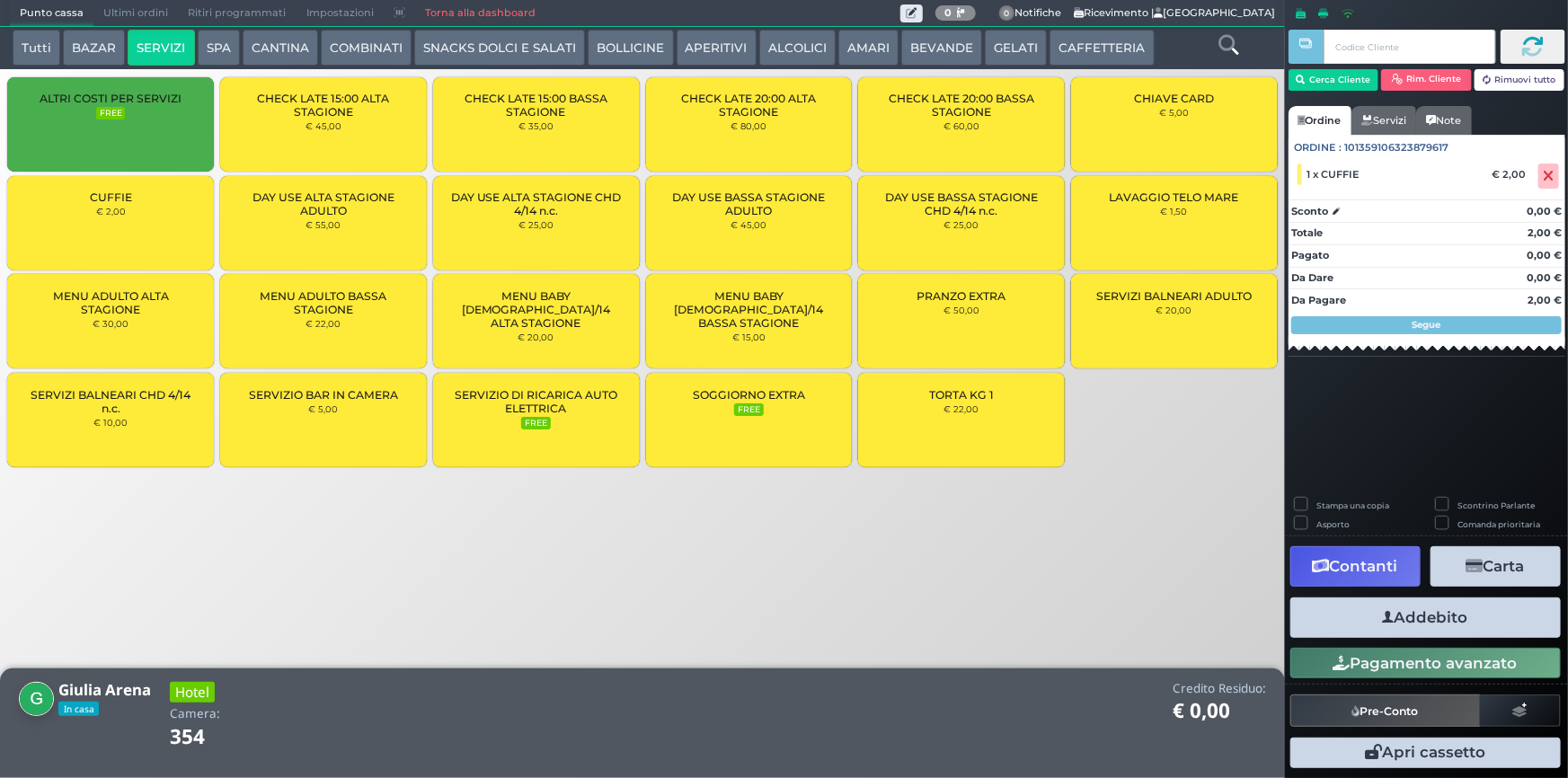
click at [1420, 622] on button "Addebito" at bounding box center [1425, 617] width 270 height 41
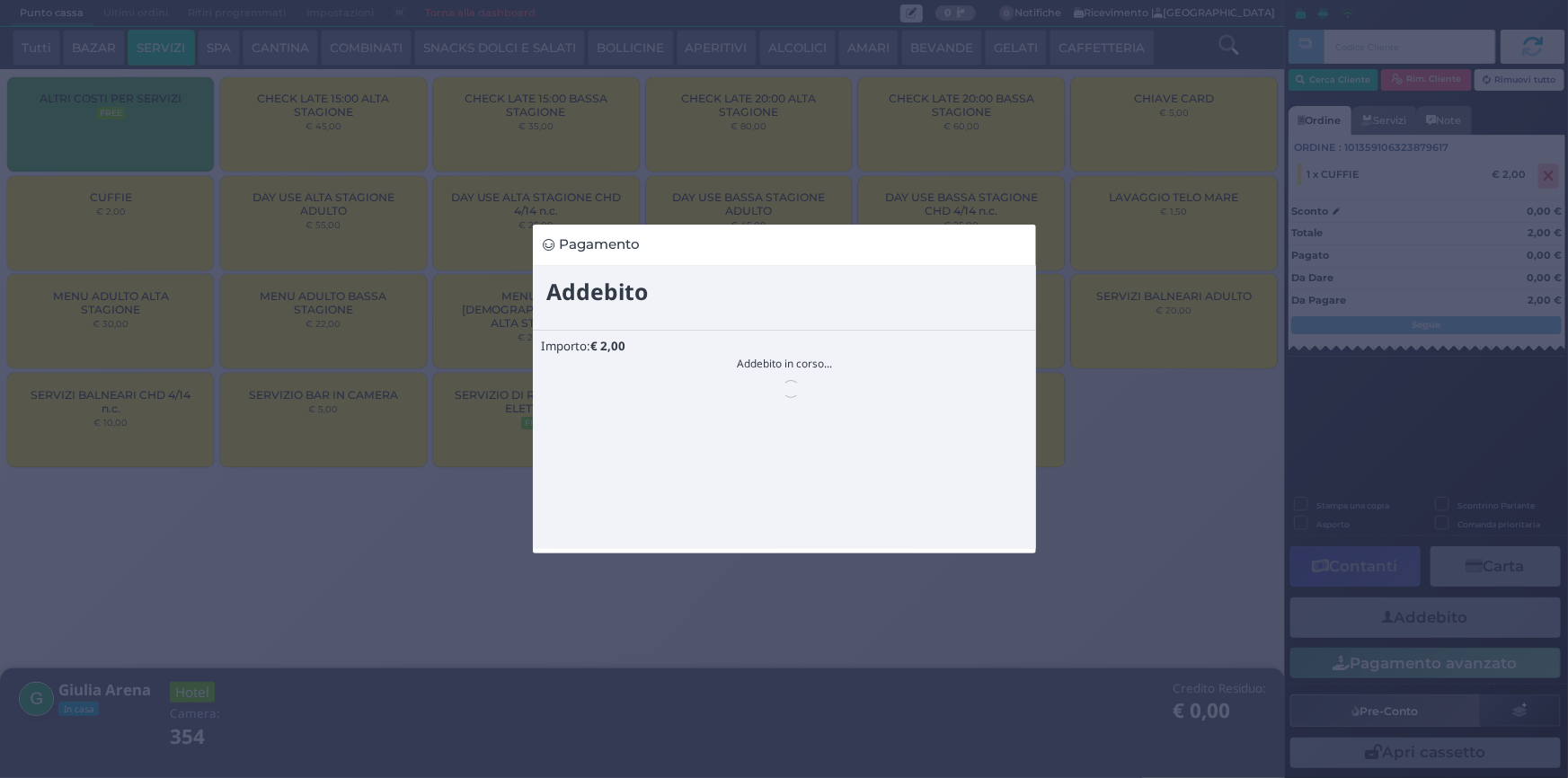
scroll to position [0, 0]
